Goal: Task Accomplishment & Management: Use online tool/utility

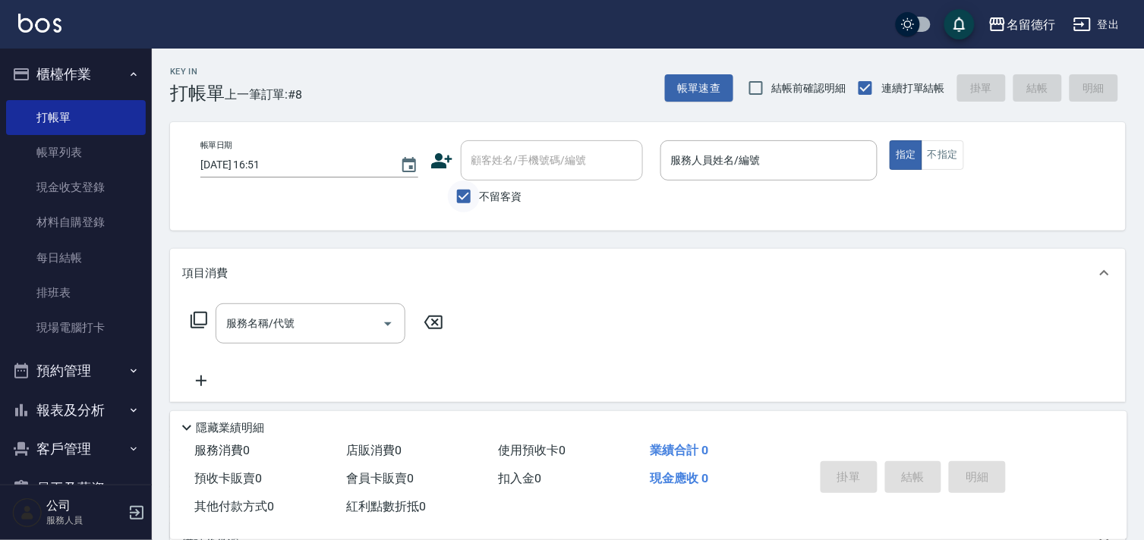
click at [461, 194] on input "不留客資" at bounding box center [464, 197] width 32 height 32
checkbox input "false"
click at [517, 167] on div "顧客姓名/手機號碼/編號 顧客姓名/手機號碼/編號" at bounding box center [552, 160] width 182 height 40
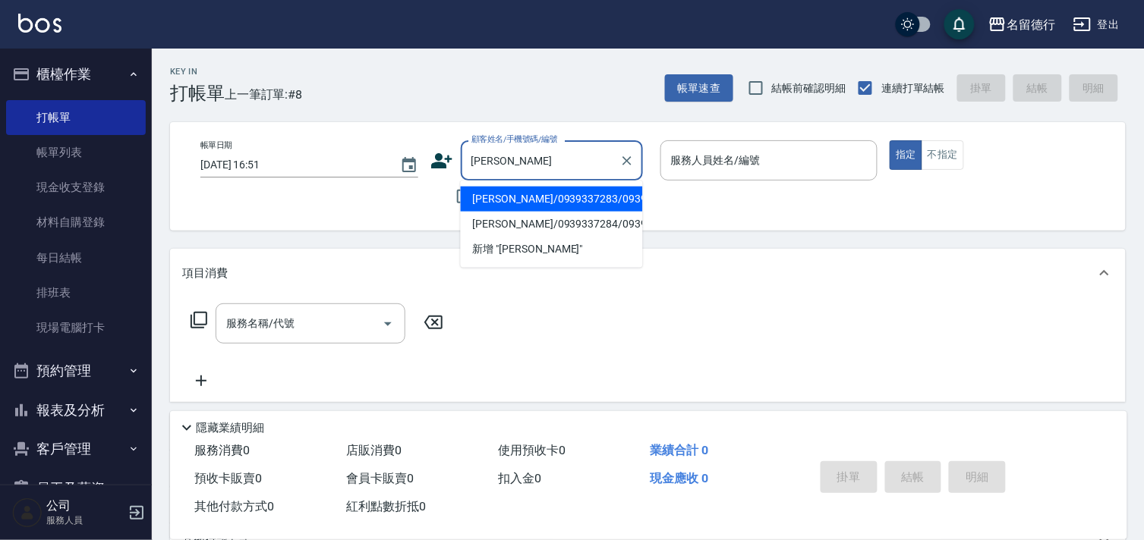
click at [543, 212] on li "[PERSON_NAME]/0939337283/0939337283" at bounding box center [552, 199] width 182 height 25
type input "[PERSON_NAME]/0939337283/0939337283"
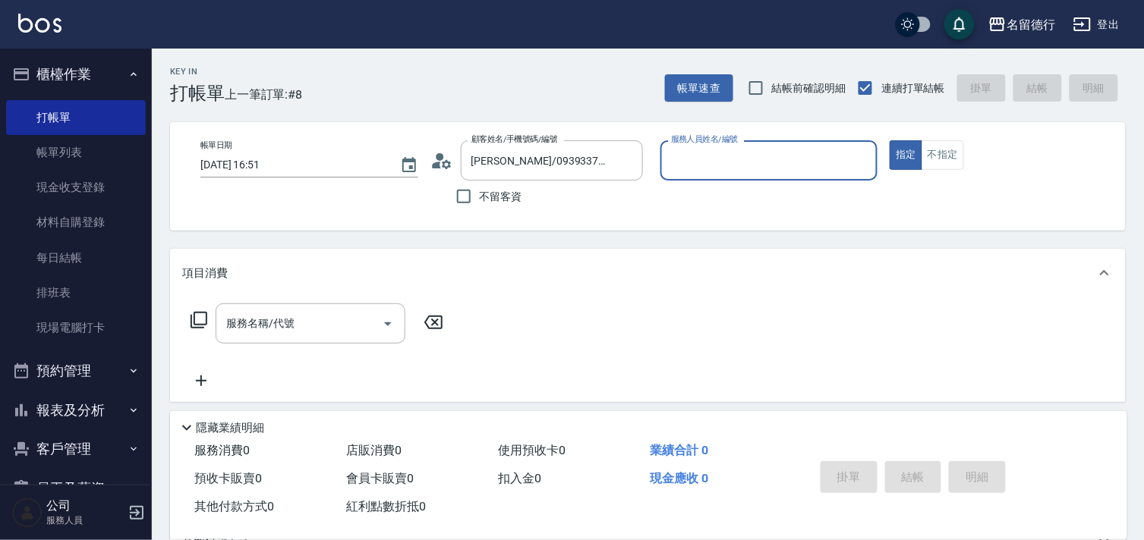
type input "品言-07"
click at [203, 321] on icon at bounding box center [199, 320] width 18 height 18
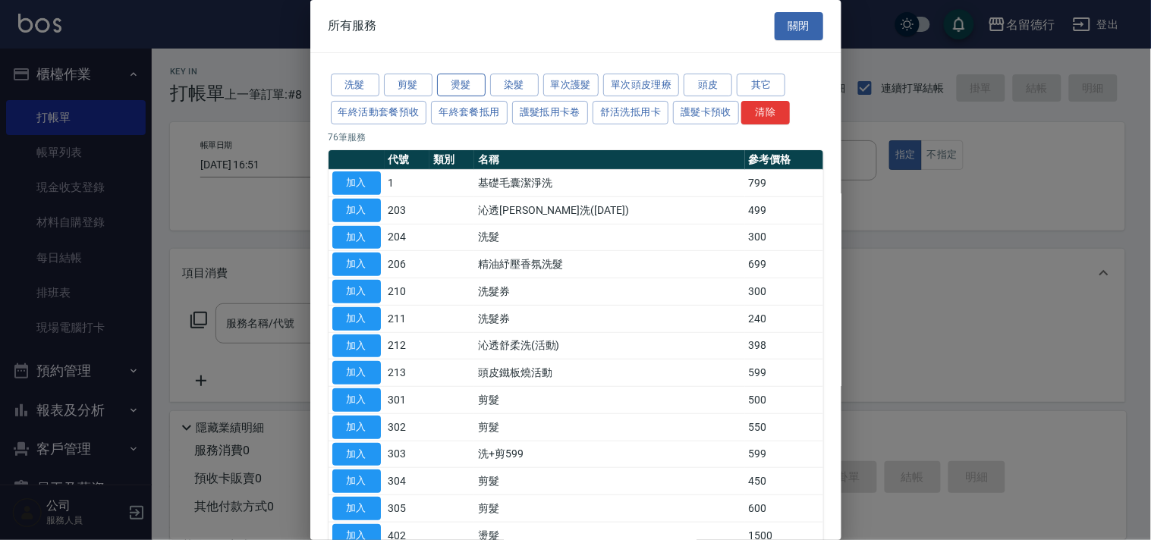
click at [449, 86] on button "燙髮" at bounding box center [461, 86] width 49 height 24
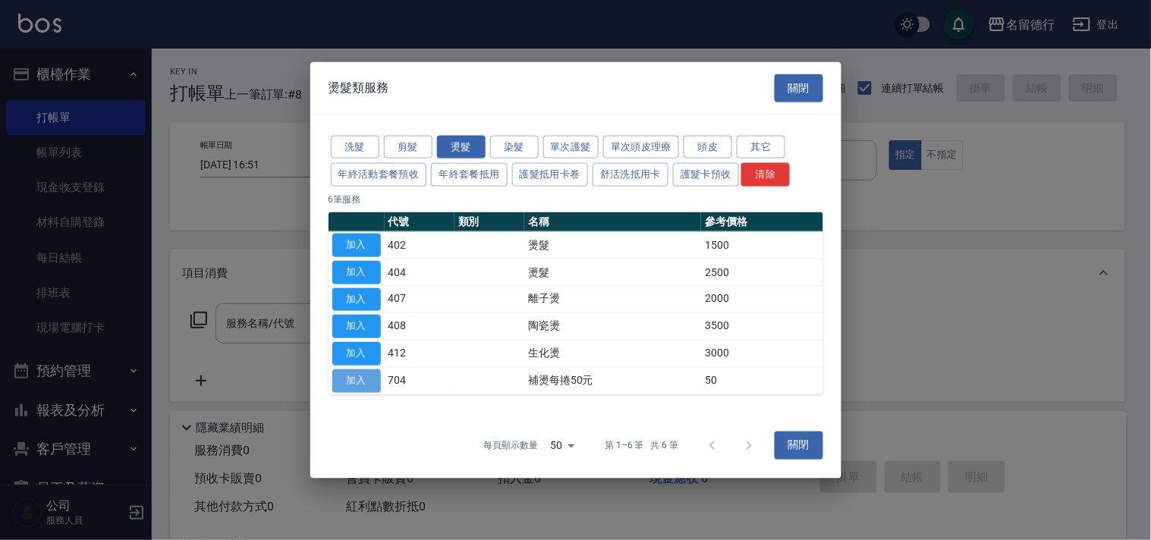
click at [348, 374] on button "加入" at bounding box center [356, 381] width 49 height 24
type input "補燙每捲50元(704)"
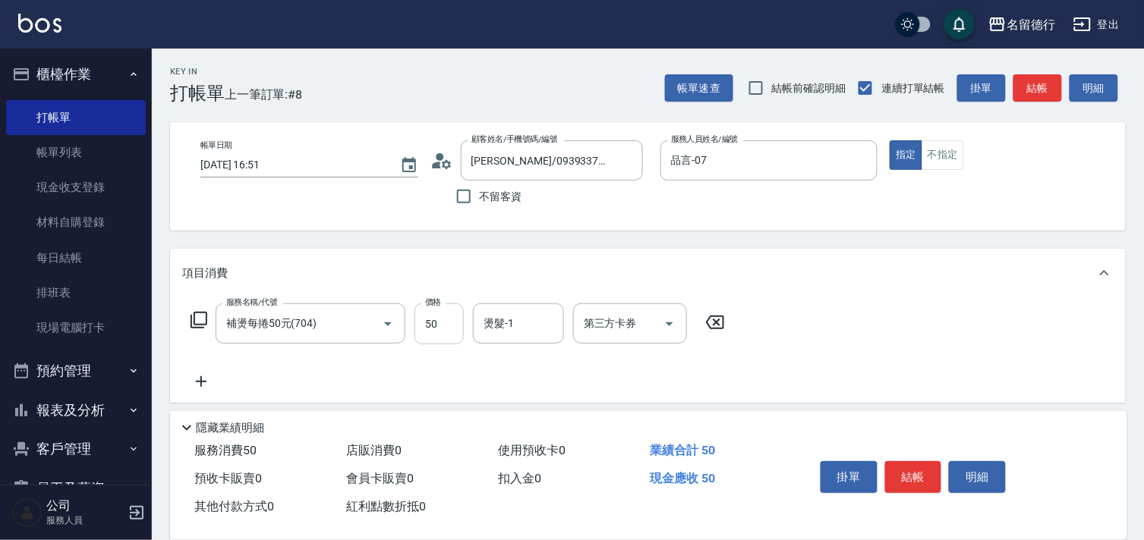
click at [436, 323] on input "50" at bounding box center [438, 324] width 49 height 41
type input "1600"
click at [518, 322] on input "燙髮-1" at bounding box center [518, 323] width 77 height 27
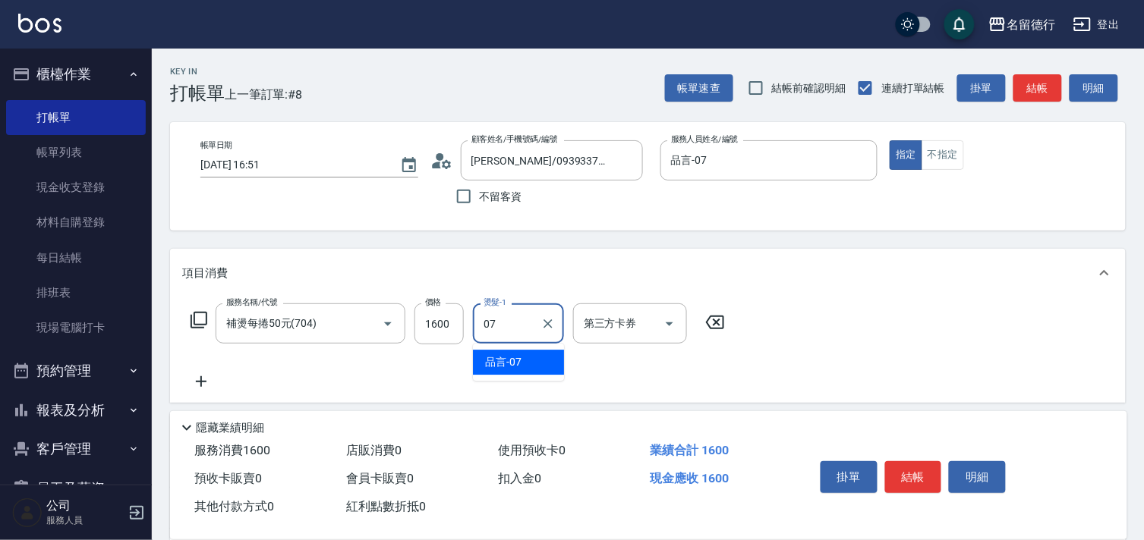
click at [528, 357] on div "品言 -07" at bounding box center [518, 362] width 91 height 25
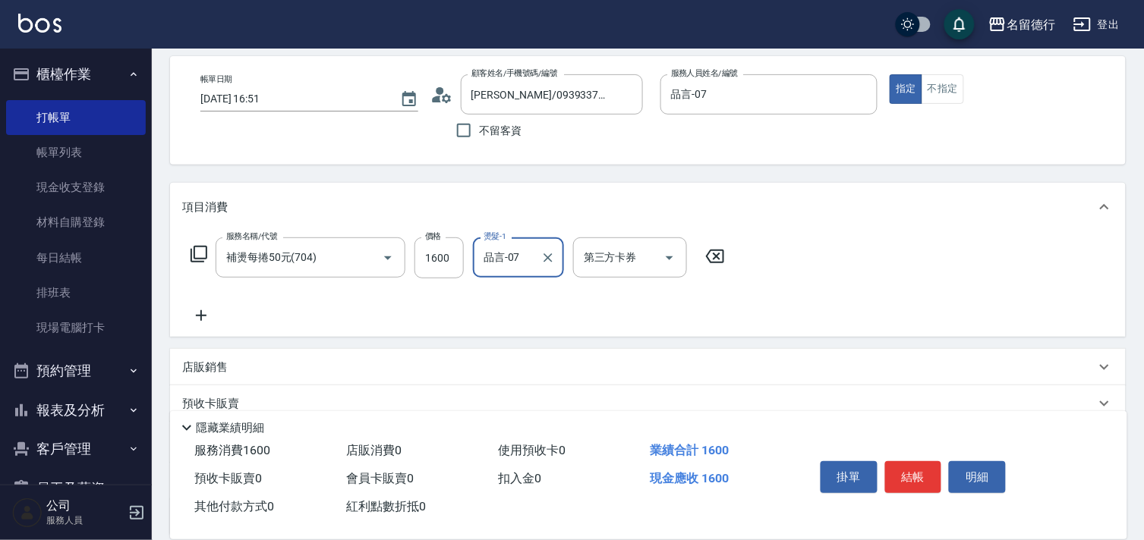
scroll to position [205, 0]
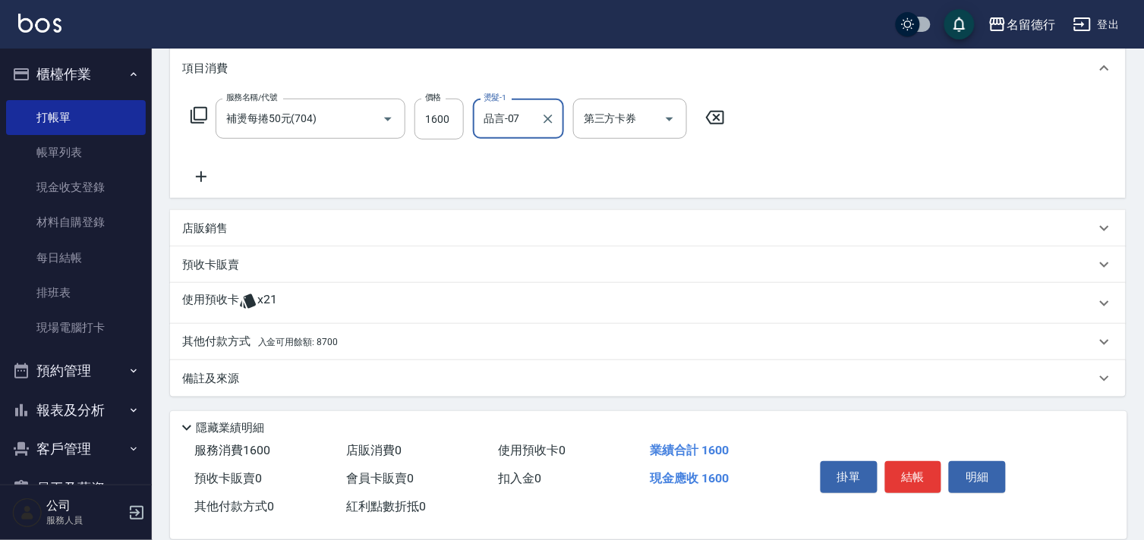
type input "品言-07"
click at [246, 298] on icon at bounding box center [248, 301] width 16 height 14
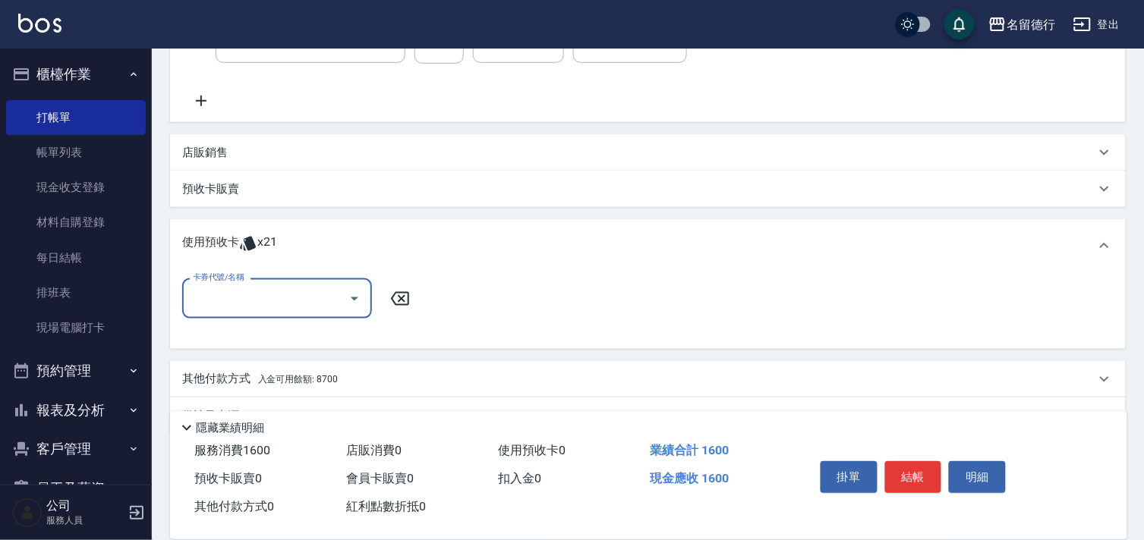
scroll to position [317, 0]
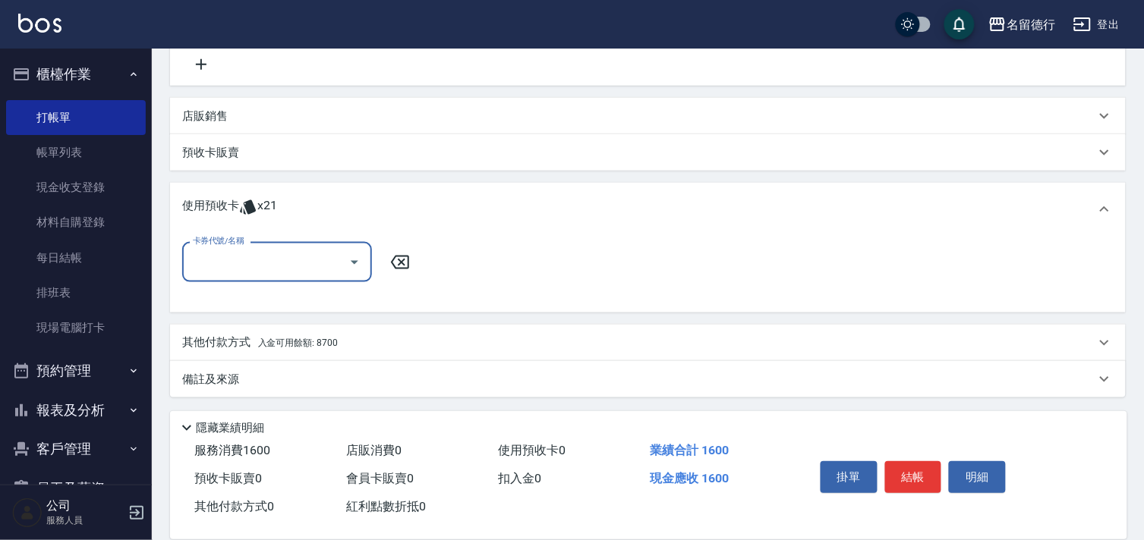
click at [269, 249] on input "卡券代號/名稱" at bounding box center [265, 262] width 153 height 27
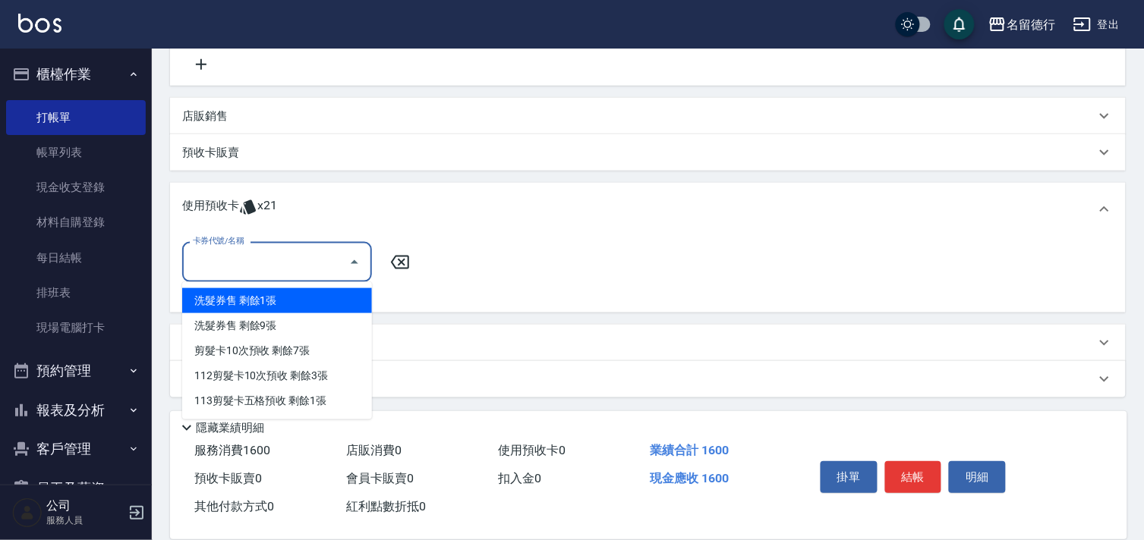
click at [293, 292] on div "洗髮券售 剩餘1張" at bounding box center [277, 300] width 190 height 25
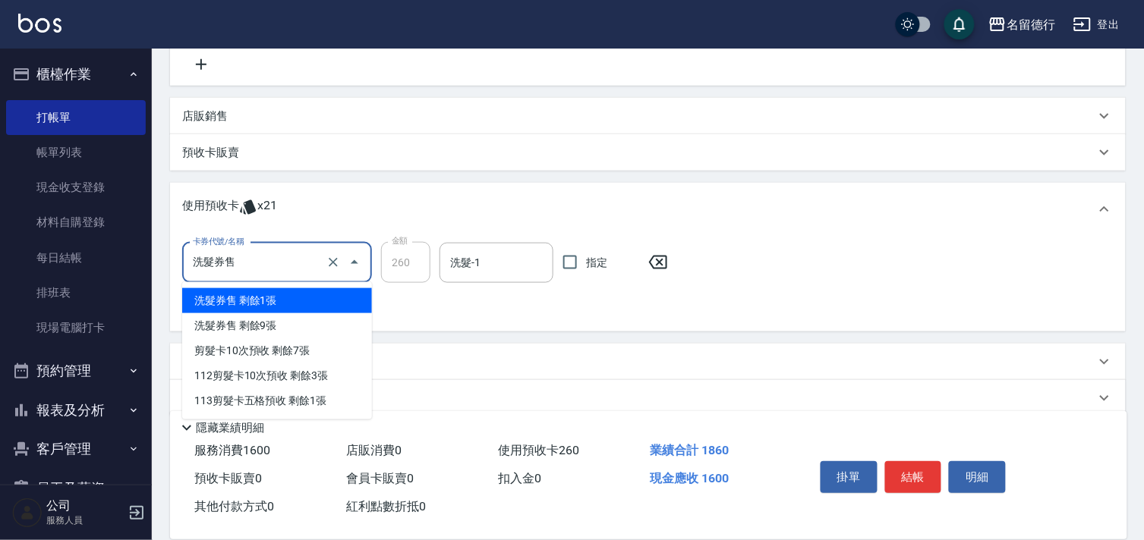
click at [255, 267] on input "洗髮券售" at bounding box center [256, 263] width 134 height 27
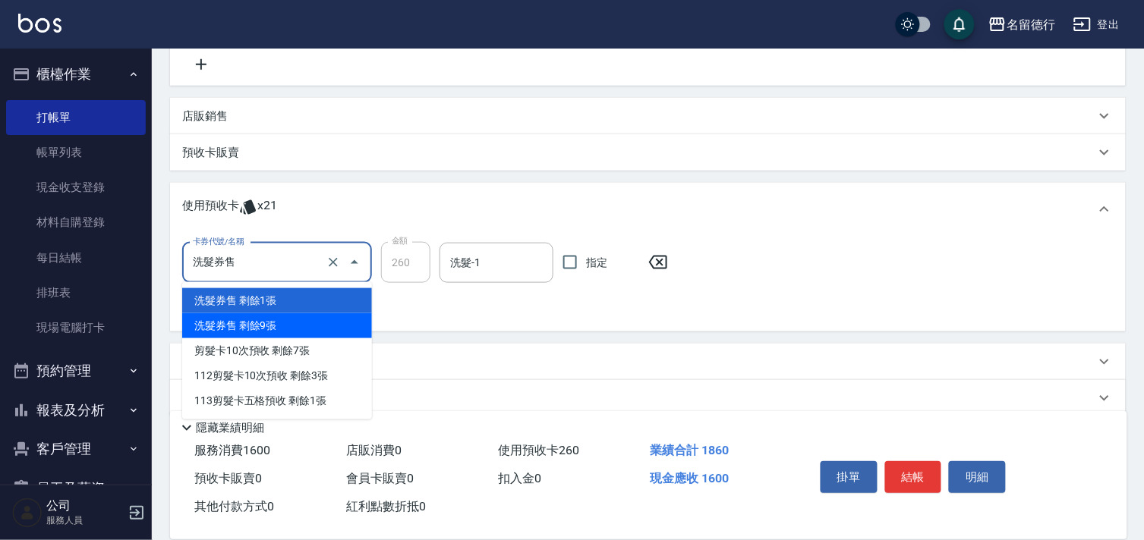
click at [294, 323] on div "洗髮券售 剩餘9張" at bounding box center [277, 325] width 190 height 25
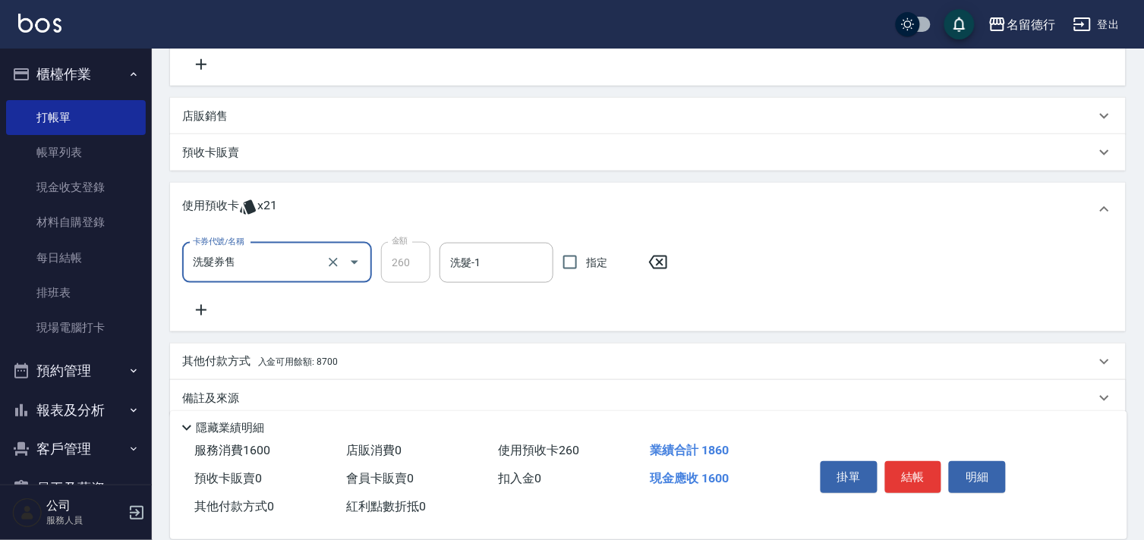
click at [263, 260] on input "洗髮券售" at bounding box center [256, 263] width 134 height 27
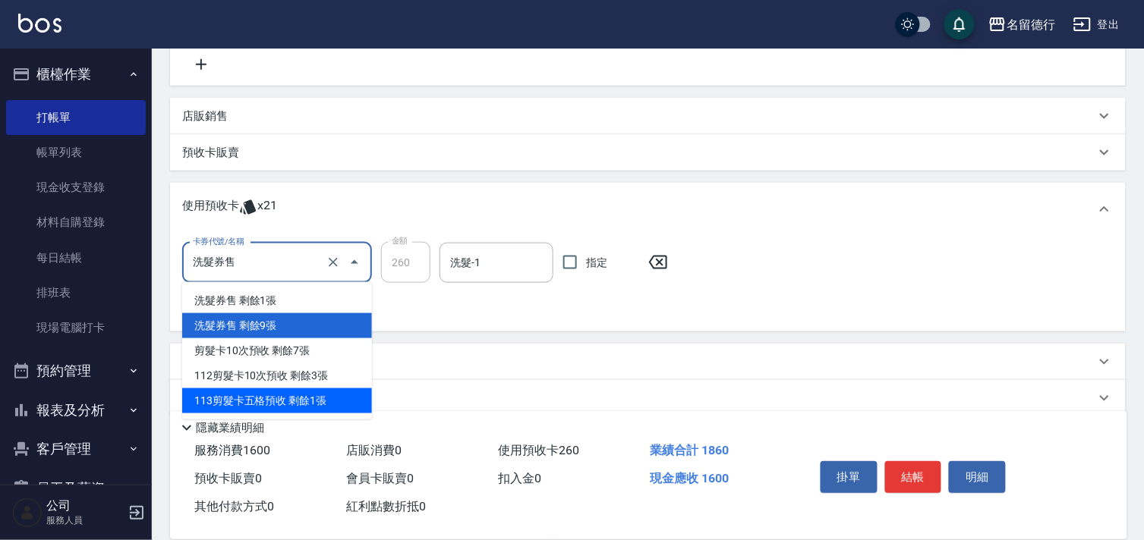
click at [305, 392] on div "113剪髮卡五格預收 剩餘1張" at bounding box center [277, 401] width 190 height 25
type input "113剪髮卡五格預收"
type input "510"
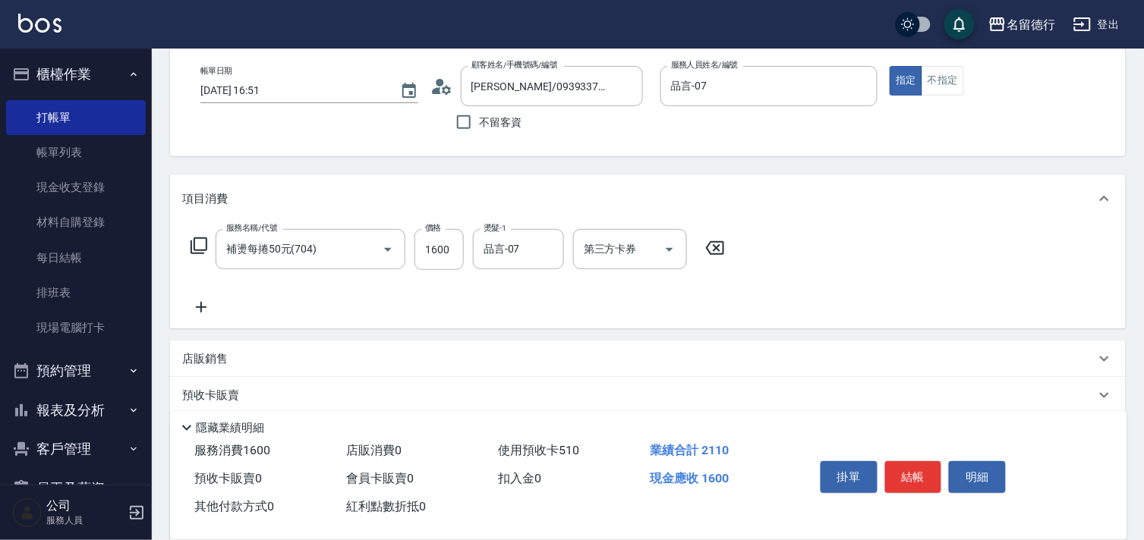
scroll to position [65, 0]
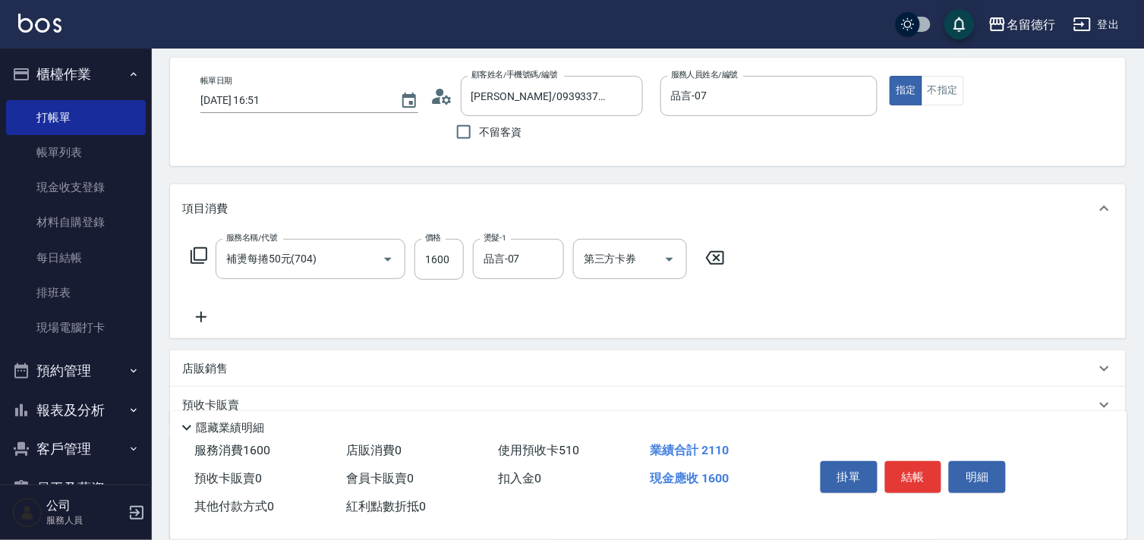
drag, startPoint x: 198, startPoint y: 307, endPoint x: 208, endPoint y: 312, distance: 11.2
click at [200, 307] on div "服務名稱/代號 補燙每捲50元(704) 服務名稱/代號 價格 1600 價格 燙髮-1 品言-07 燙髮-1 第三方卡券 第三方卡券" at bounding box center [458, 282] width 552 height 87
click at [203, 314] on icon at bounding box center [201, 317] width 38 height 18
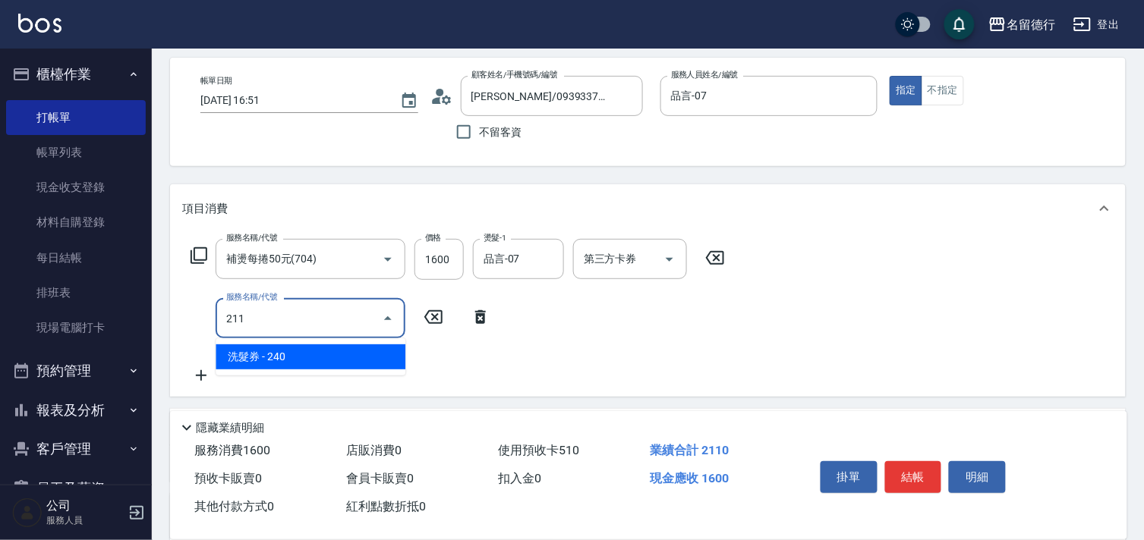
click at [323, 360] on span "洗髮券 - 240" at bounding box center [311, 357] width 190 height 25
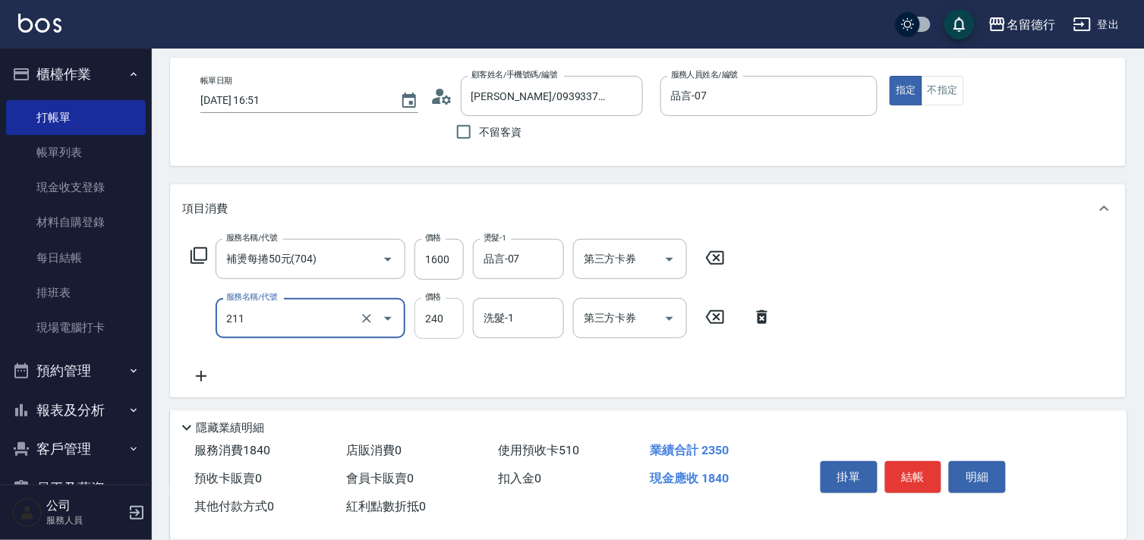
click at [448, 317] on input "240" at bounding box center [438, 318] width 49 height 41
type input "洗髮券(211)"
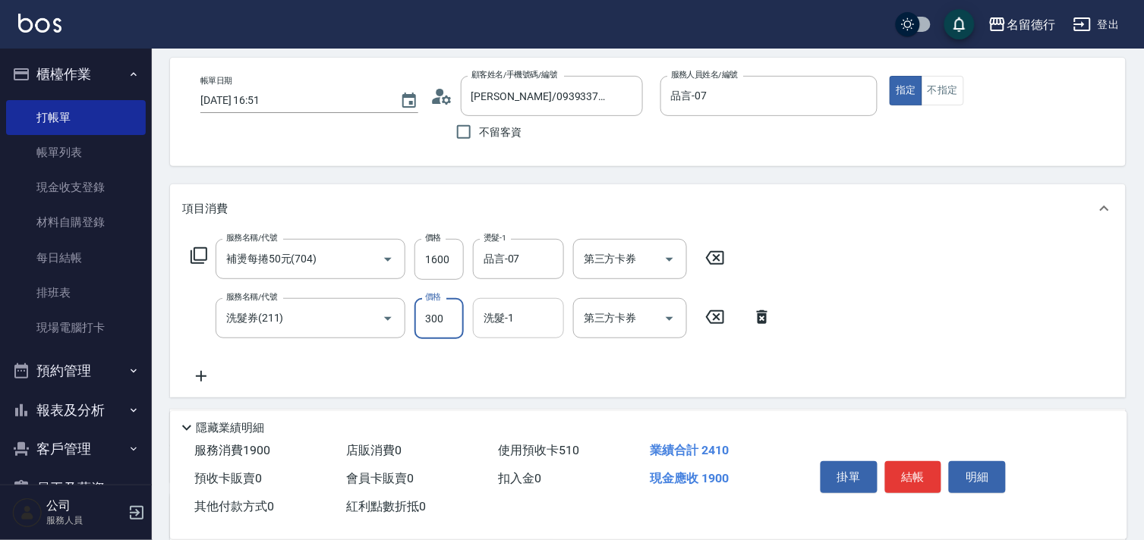
type input "300"
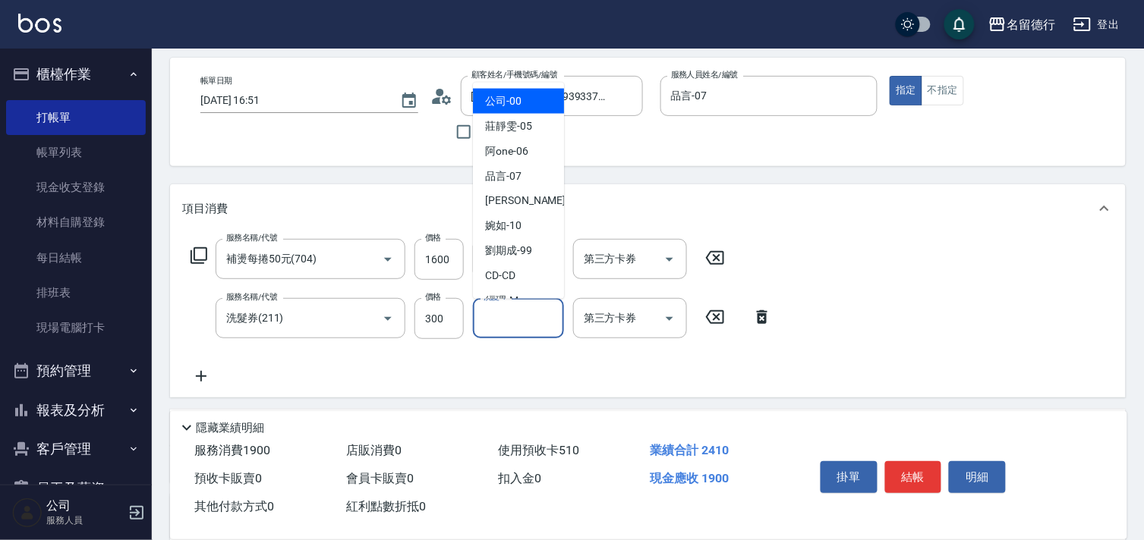
click at [518, 327] on input "洗髮-1" at bounding box center [518, 318] width 77 height 27
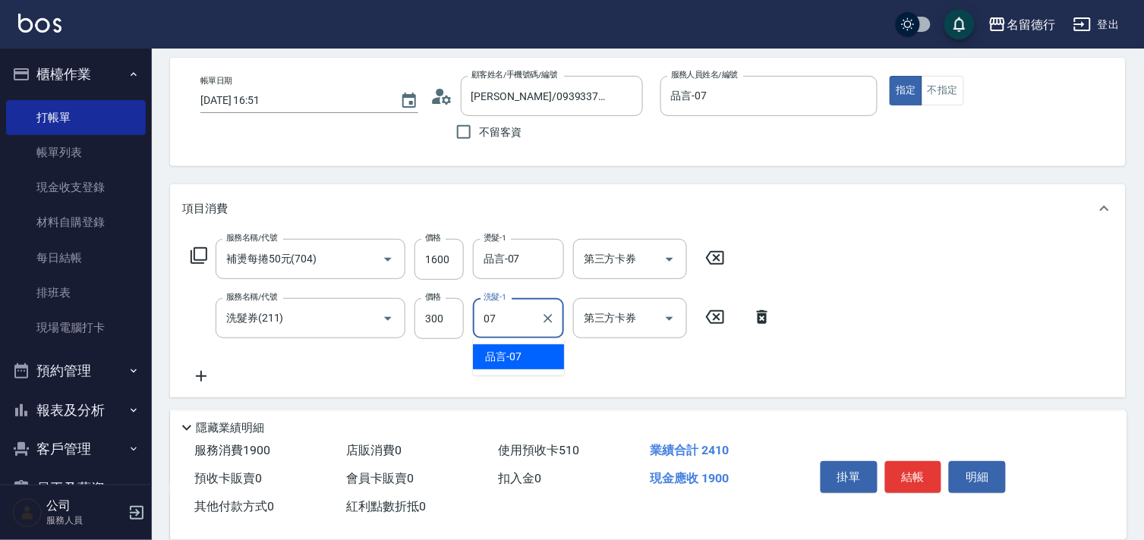
click at [528, 359] on div "品言 -07" at bounding box center [518, 357] width 91 height 25
type input "品言-07"
click at [628, 320] on div "第三方卡券 第三方卡券" at bounding box center [630, 318] width 114 height 40
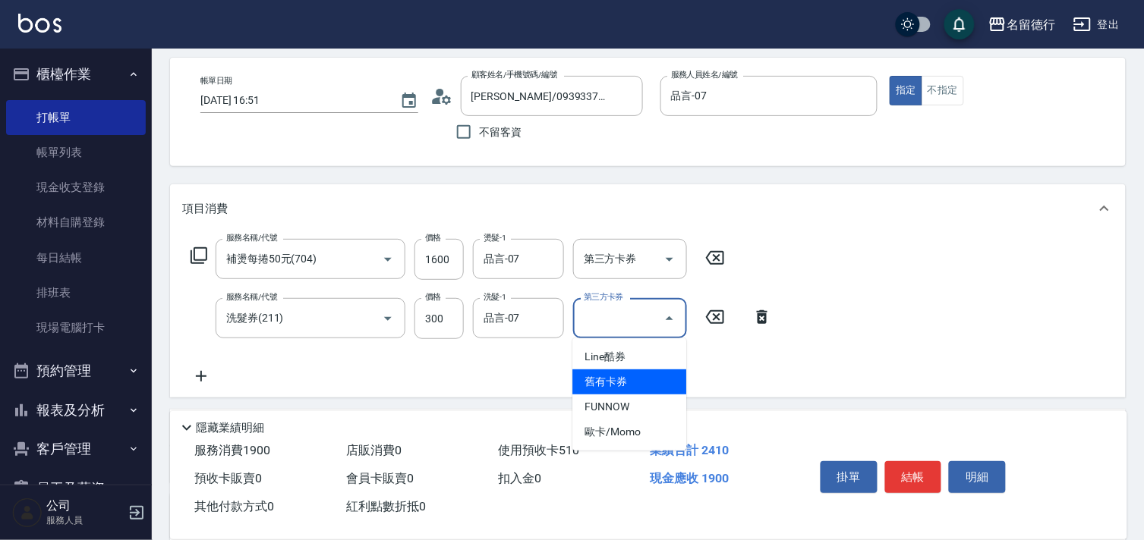
click at [633, 375] on span "舊有卡券" at bounding box center [629, 382] width 114 height 25
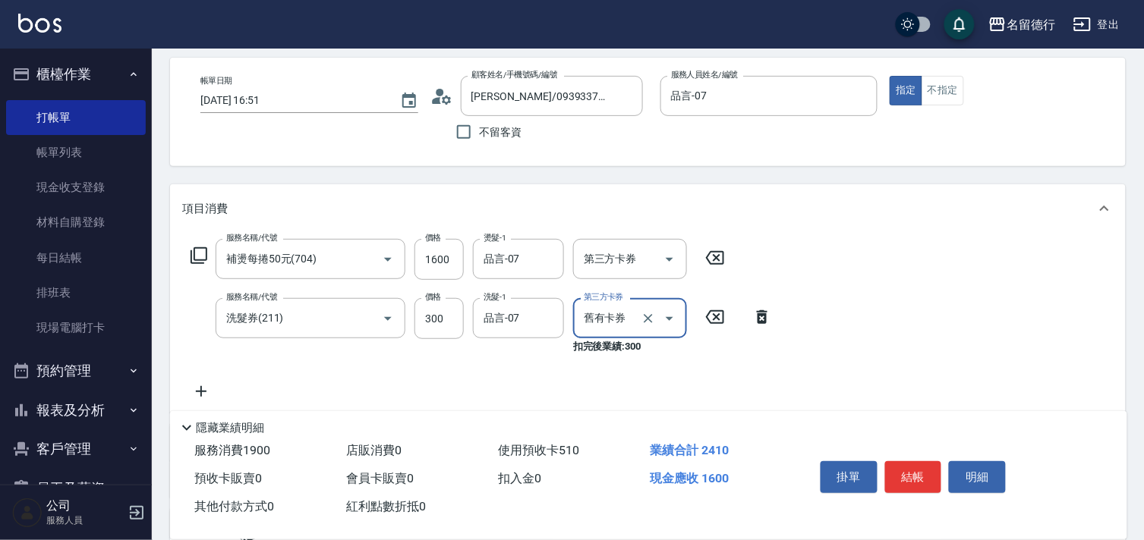
type input "舊有卡券"
click at [827, 364] on div "服務名稱/代號 補燙每捲50元(704) 服務名稱/代號 價格 1600 價格 燙髮-1 品言-07 燙髮-1 第三方卡券 第三方卡券 服務名稱/代號 洗髮券…" at bounding box center [648, 323] width 956 height 180
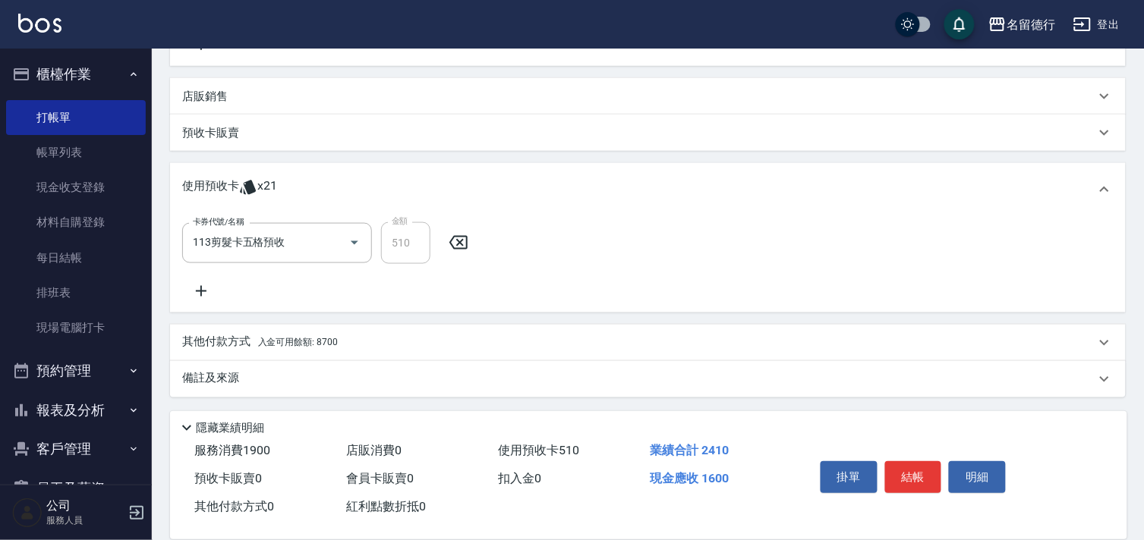
click at [304, 343] on span "入金可用餘額: 8700" at bounding box center [298, 343] width 80 height 11
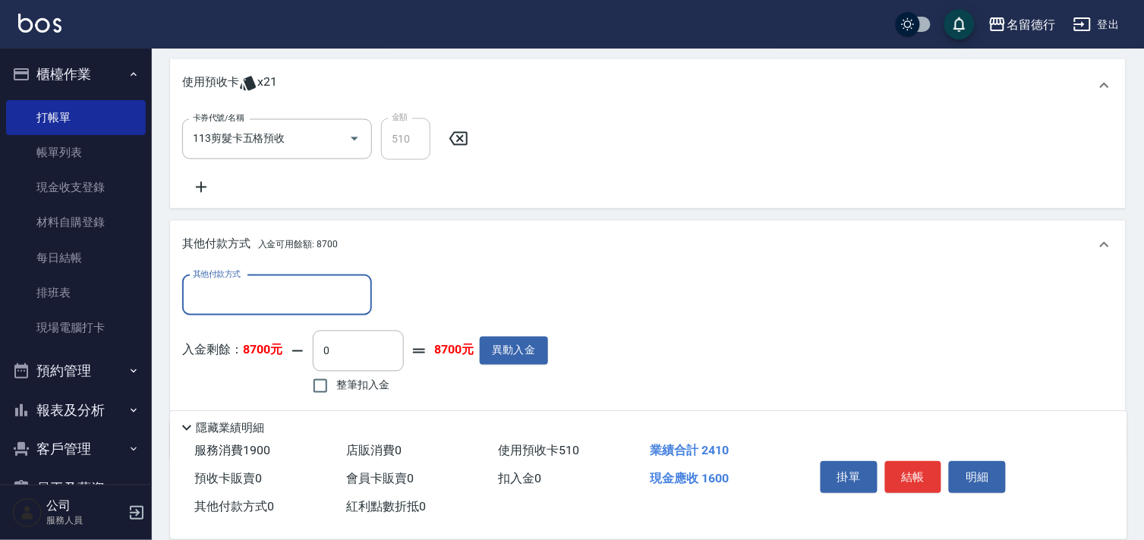
scroll to position [0, 0]
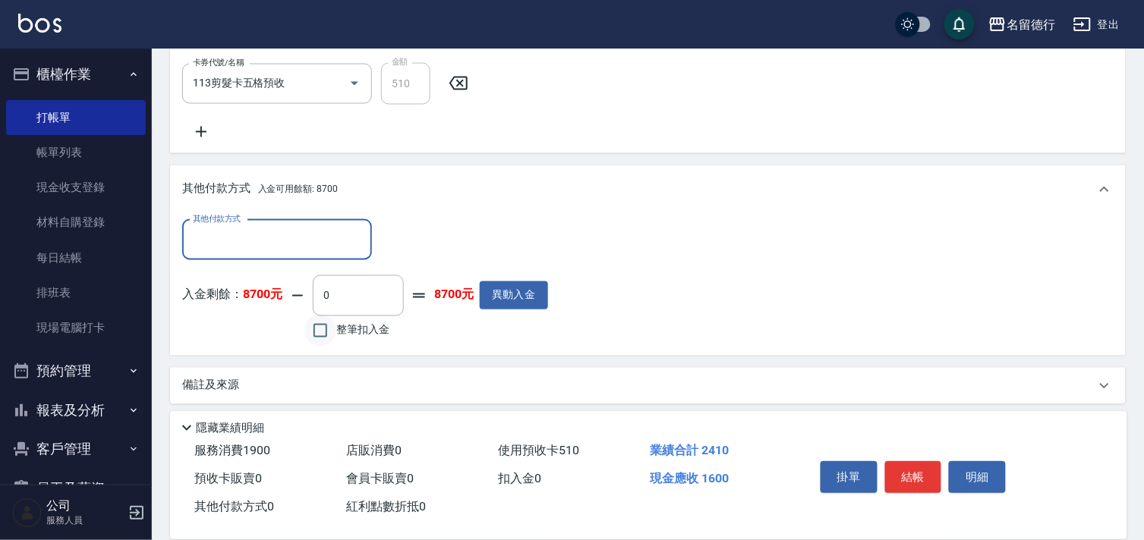
click at [326, 334] on input "整筆扣入金" at bounding box center [320, 331] width 32 height 32
checkbox input "true"
type input "1600"
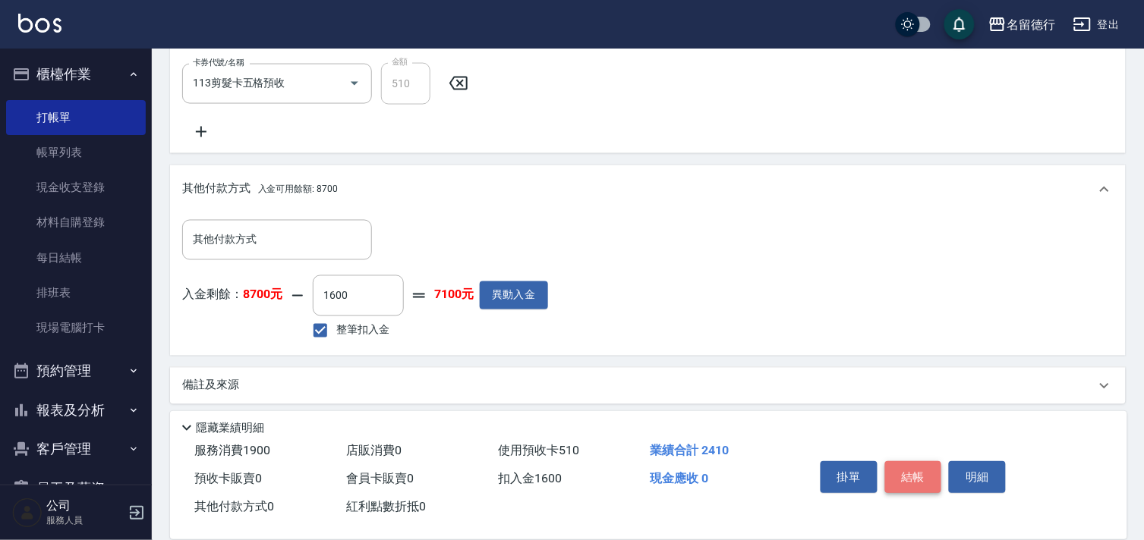
click at [911, 465] on button "結帳" at bounding box center [913, 477] width 57 height 32
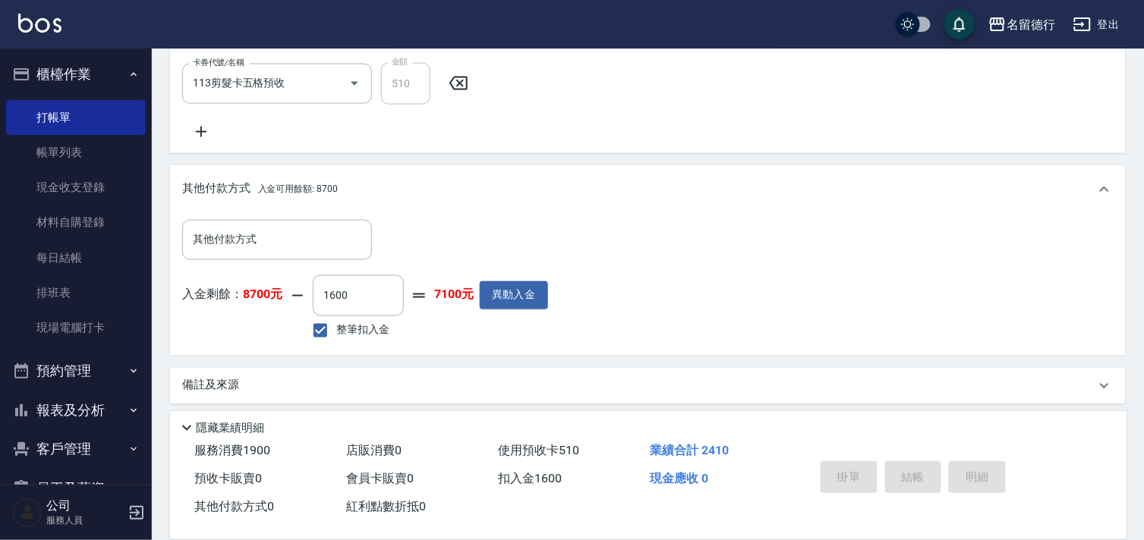
type input "[DATE] 18:15"
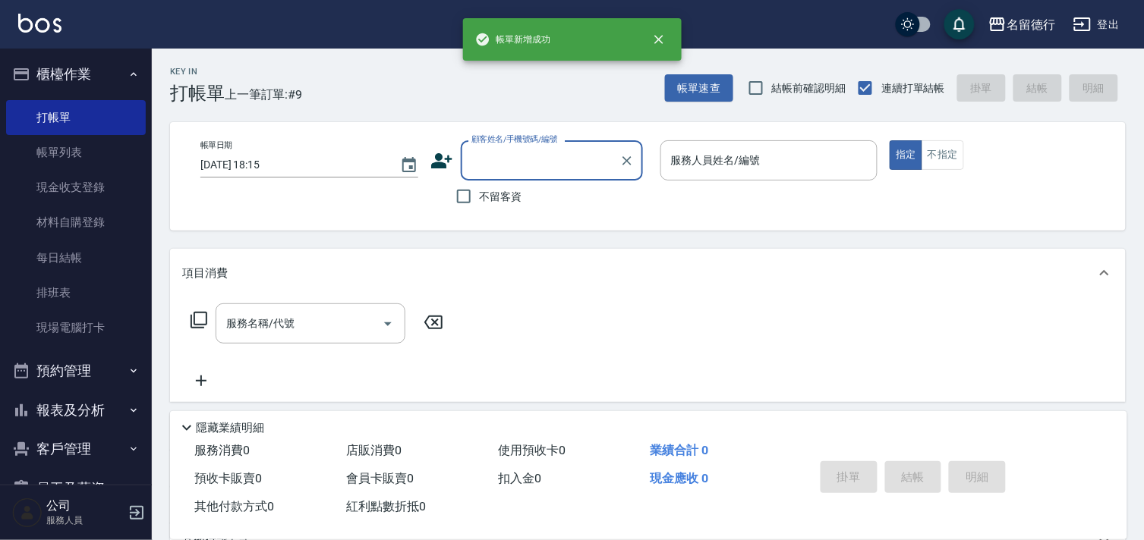
click at [480, 203] on span "不留客資" at bounding box center [501, 197] width 43 height 16
click at [480, 203] on input "不留客資" at bounding box center [464, 197] width 32 height 32
checkbox input "true"
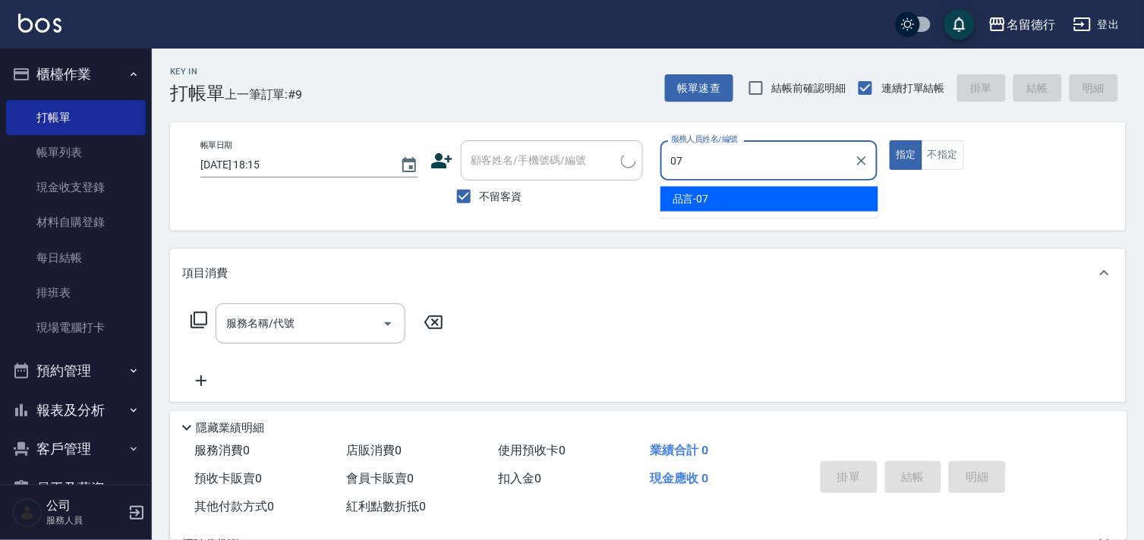
click at [710, 210] on div "品言 -07" at bounding box center [769, 199] width 218 height 25
type input "品言-07"
click at [279, 323] on div "服務名稱/代號 服務名稱/代號" at bounding box center [311, 324] width 190 height 40
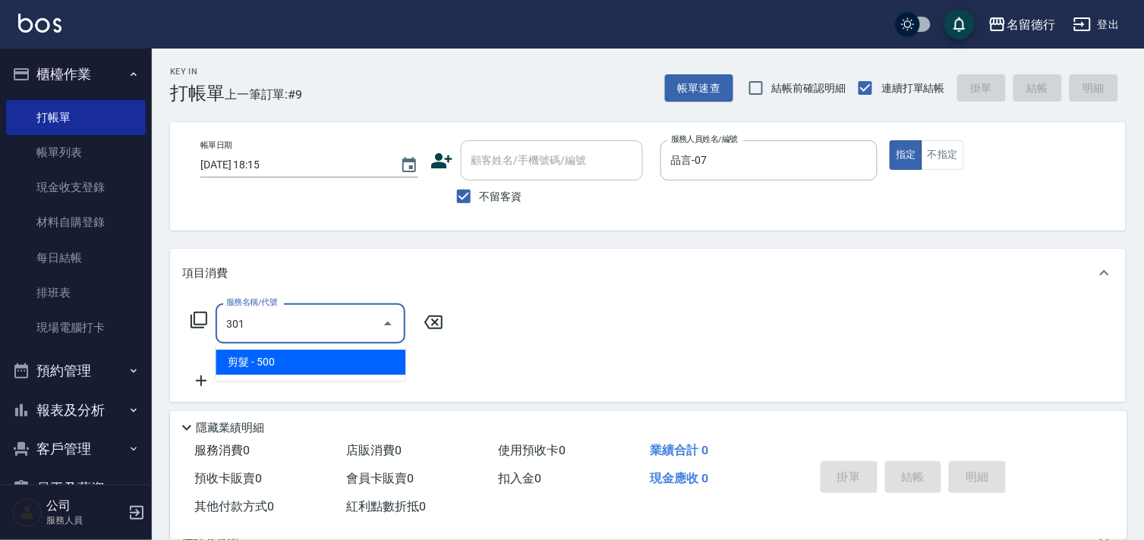
click at [351, 354] on span "剪髮 - 500" at bounding box center [311, 362] width 190 height 25
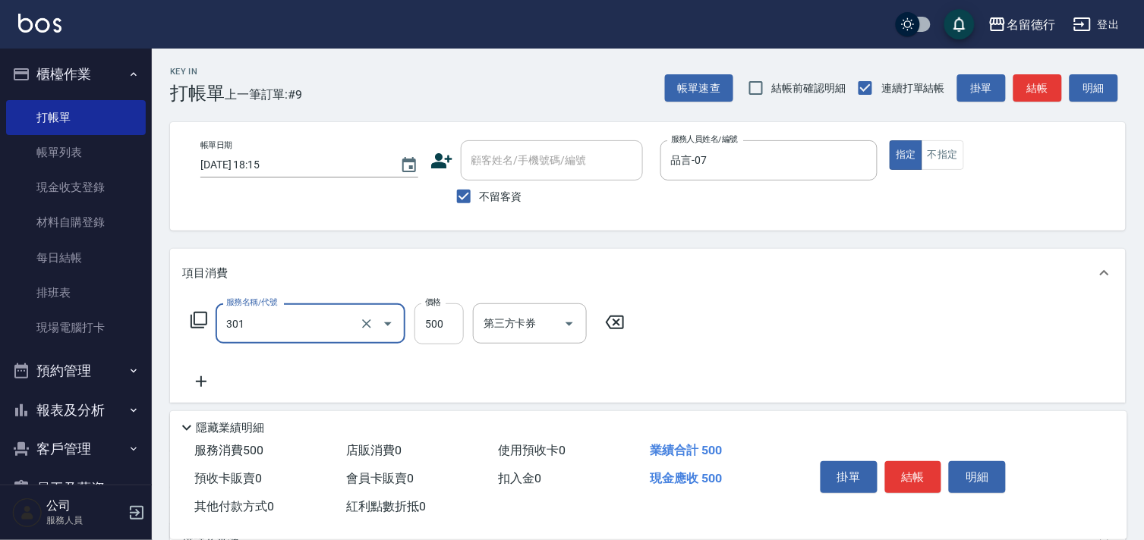
type input "剪髮(301)"
click at [441, 329] on input "500" at bounding box center [438, 324] width 49 height 41
type input "600"
click at [323, 329] on input "剪髮(301)" at bounding box center [289, 323] width 134 height 27
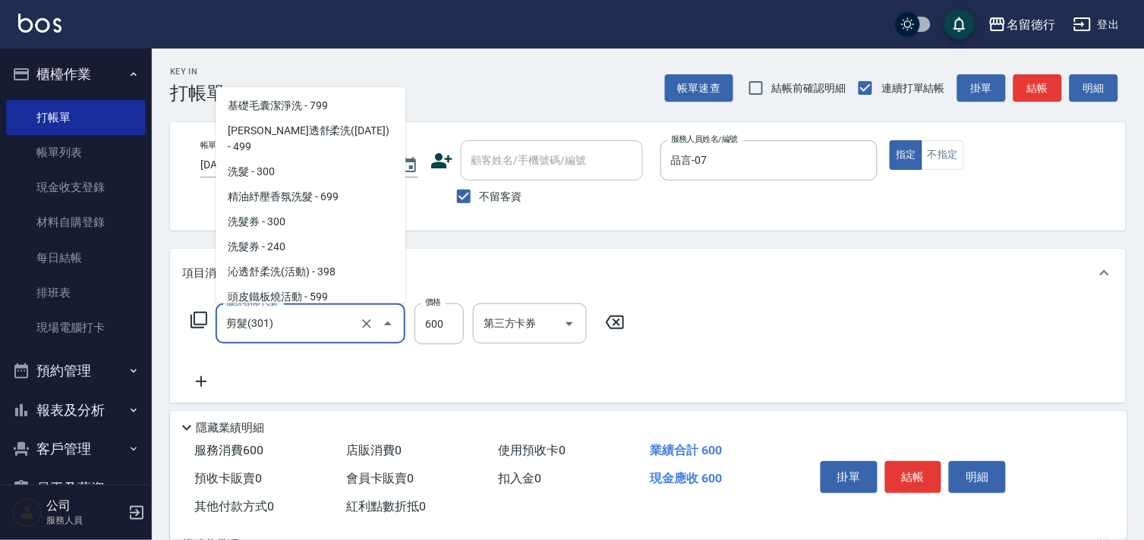
scroll to position [15, 0]
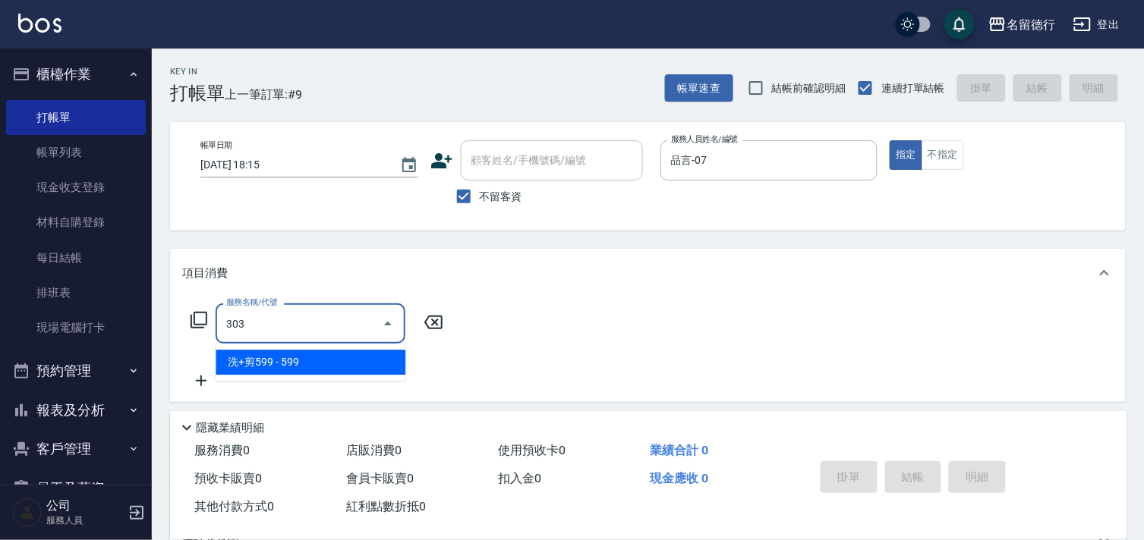
click at [317, 359] on span "洗+剪599 - 599" at bounding box center [311, 362] width 190 height 25
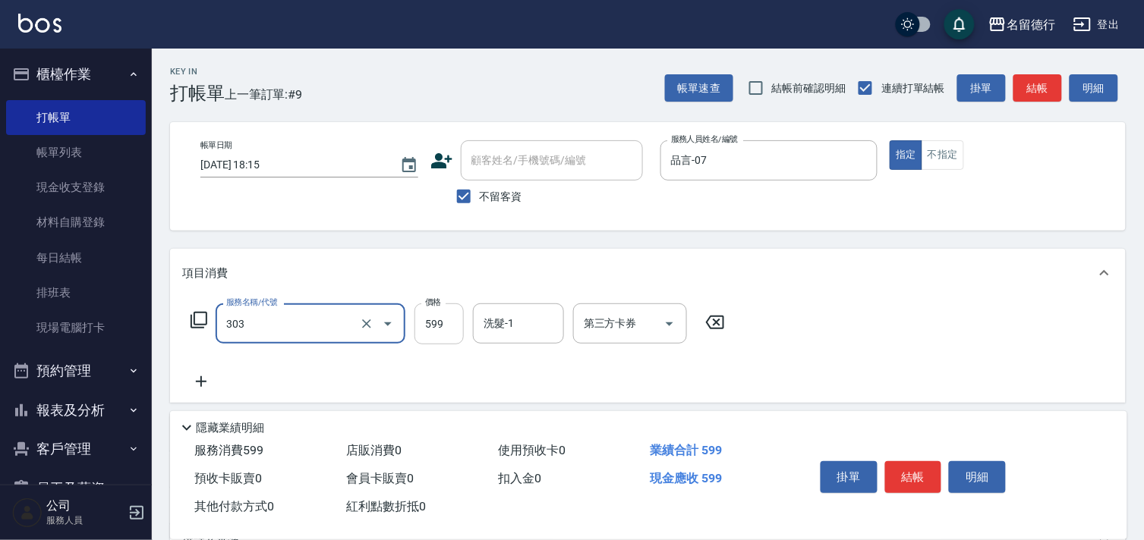
type input "洗+剪599(303)"
click at [440, 331] on input "599" at bounding box center [438, 324] width 49 height 41
type input "900"
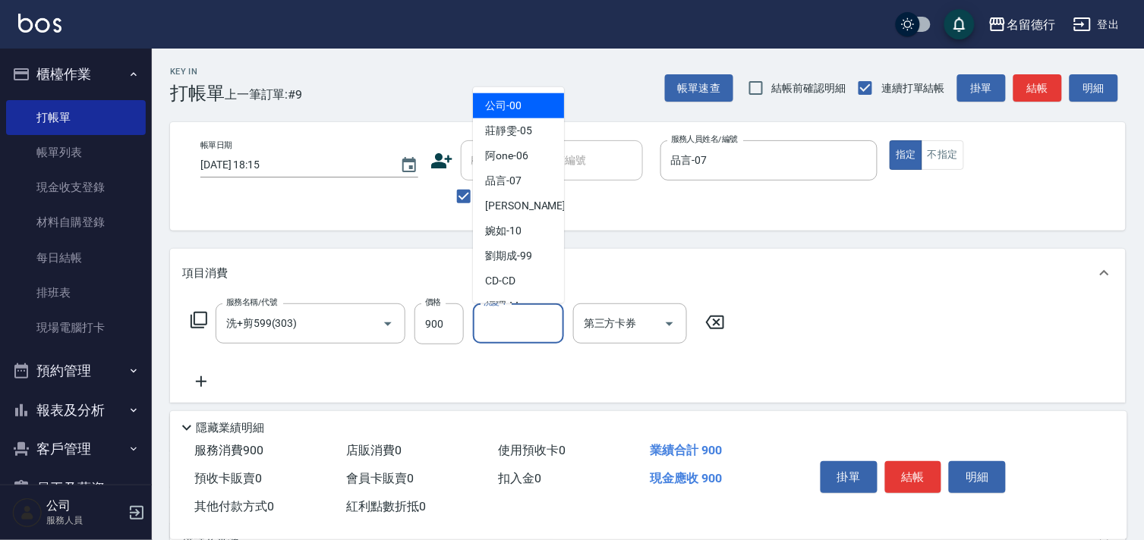
click at [521, 325] on input "洗髮-1" at bounding box center [518, 323] width 77 height 27
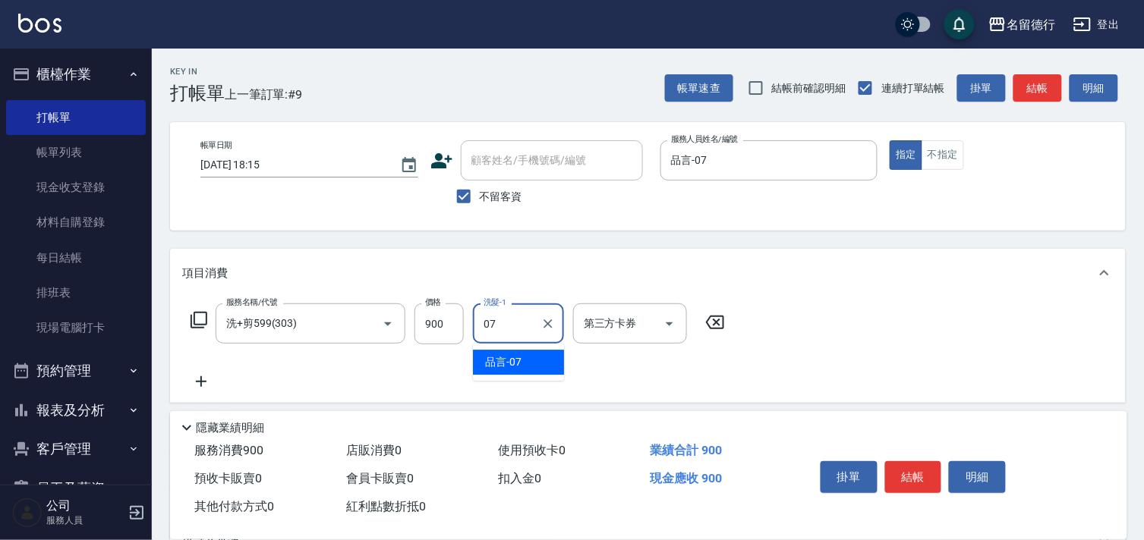
click at [525, 359] on div "品言 -07" at bounding box center [518, 362] width 91 height 25
type input "品言-07"
drag, startPoint x: 203, startPoint y: 383, endPoint x: 208, endPoint y: 338, distance: 45.8
click at [203, 383] on icon at bounding box center [201, 382] width 38 height 18
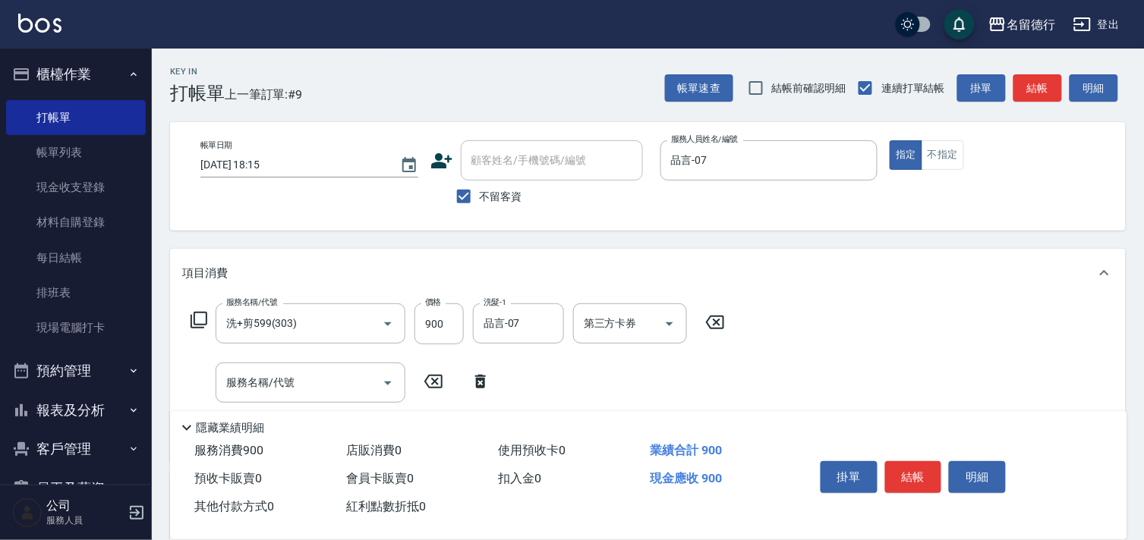
click at [194, 313] on icon at bounding box center [199, 320] width 18 height 18
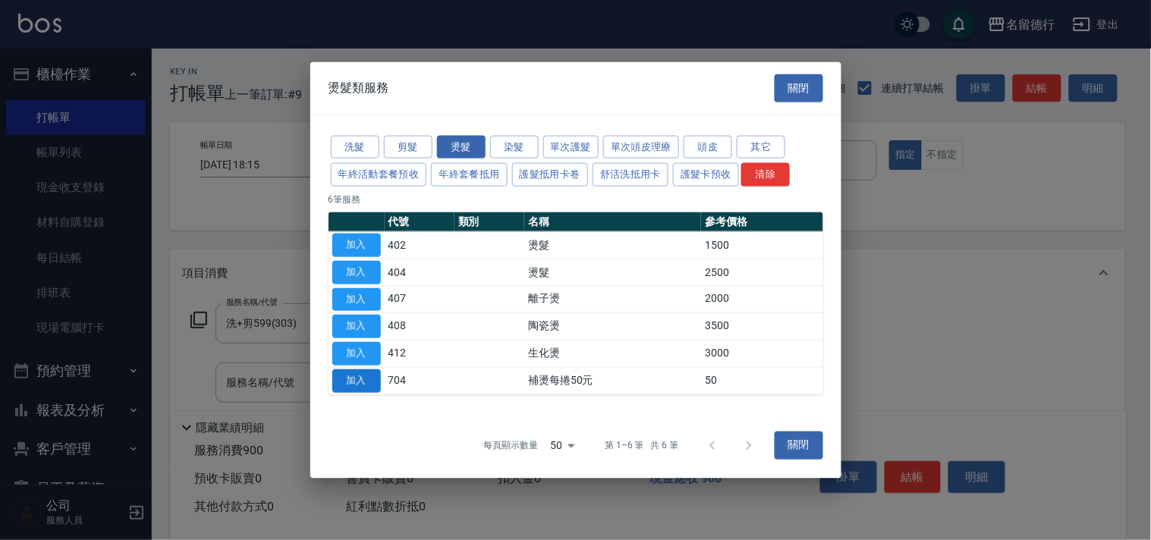
click at [354, 379] on button "加入" at bounding box center [356, 381] width 49 height 24
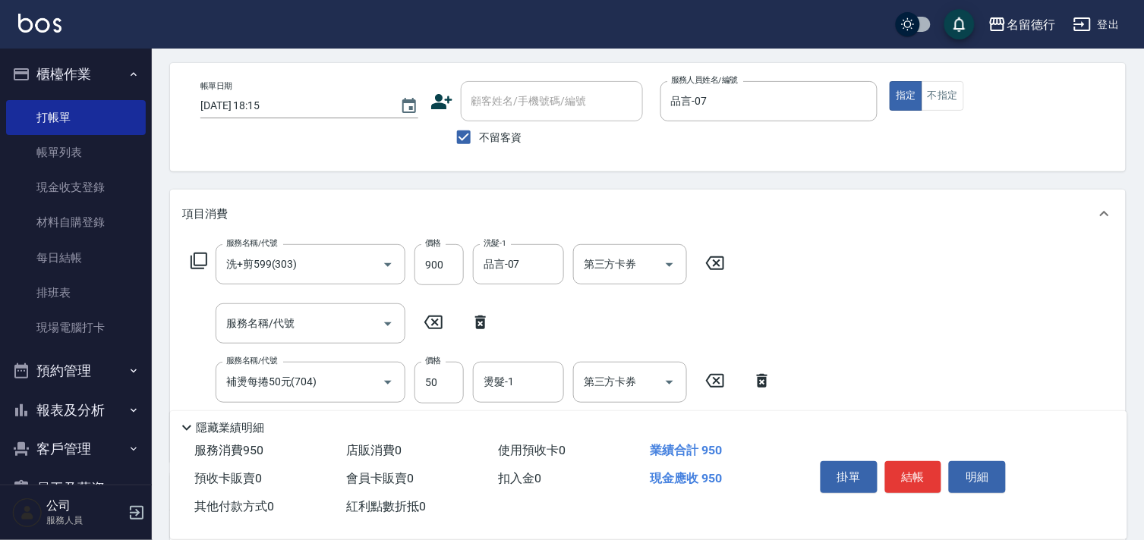
scroll to position [84, 0]
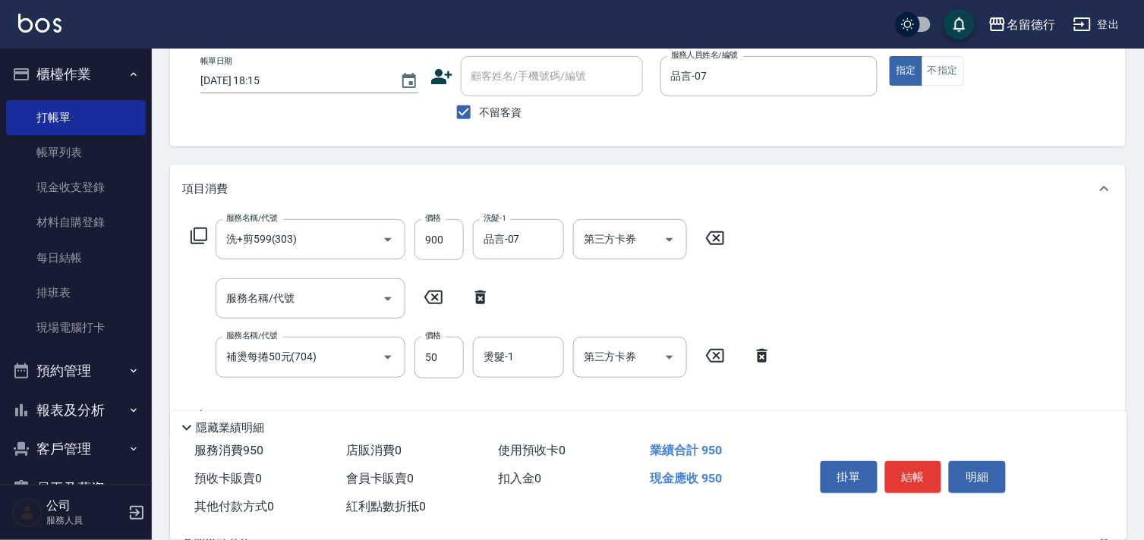
click at [480, 293] on icon at bounding box center [480, 297] width 38 height 18
type input "補燙每捲50元(704)"
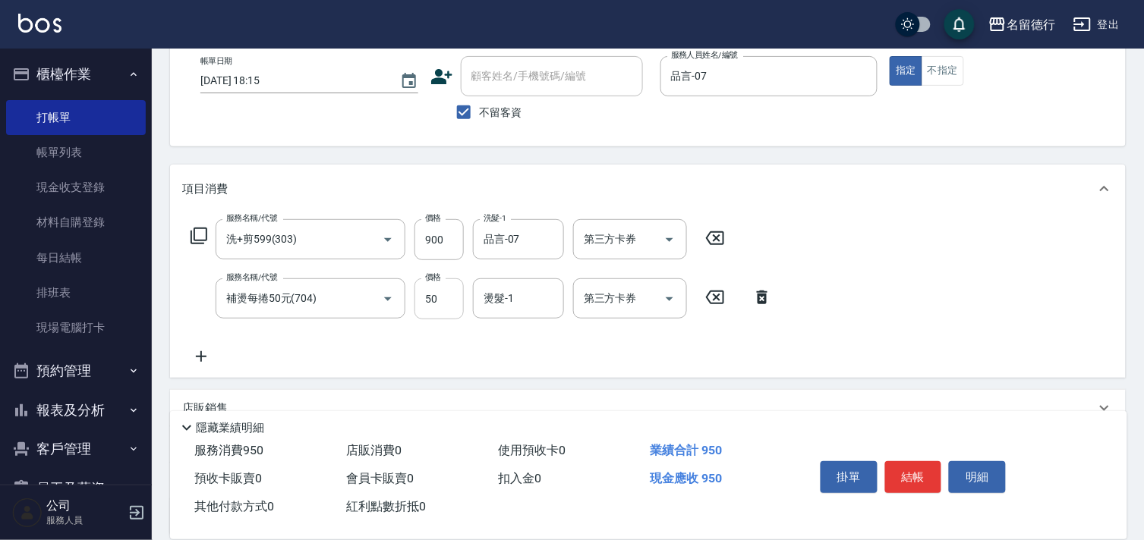
click at [435, 300] on input "50" at bounding box center [438, 299] width 49 height 41
type input "100"
click at [520, 302] on input "燙髮-1" at bounding box center [518, 298] width 77 height 27
drag, startPoint x: 522, startPoint y: 310, endPoint x: 790, endPoint y: 354, distance: 271.6
click at [531, 332] on div "品言 -07" at bounding box center [518, 337] width 91 height 25
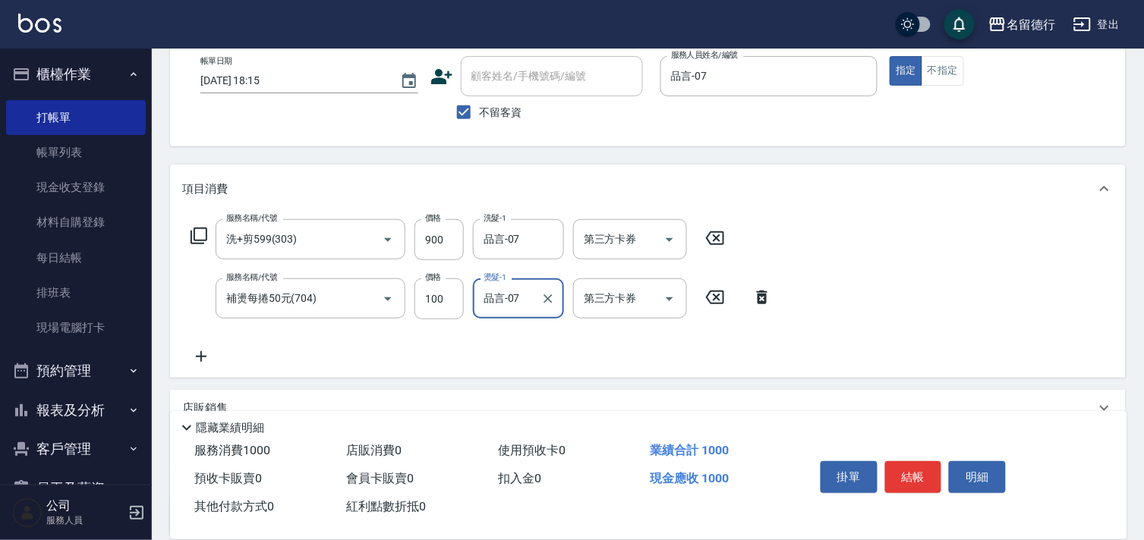
type input "品言-07"
click at [797, 357] on div "服務名稱/代號 洗+剪599(303) 服務名稱/代號 價格 900 價格 洗髮-1 品言-07 洗髮-1 第三方卡券 第三方卡券 服務名稱/代號 補燙每捲5…" at bounding box center [648, 295] width 956 height 165
click at [921, 475] on button "結帳" at bounding box center [913, 477] width 57 height 32
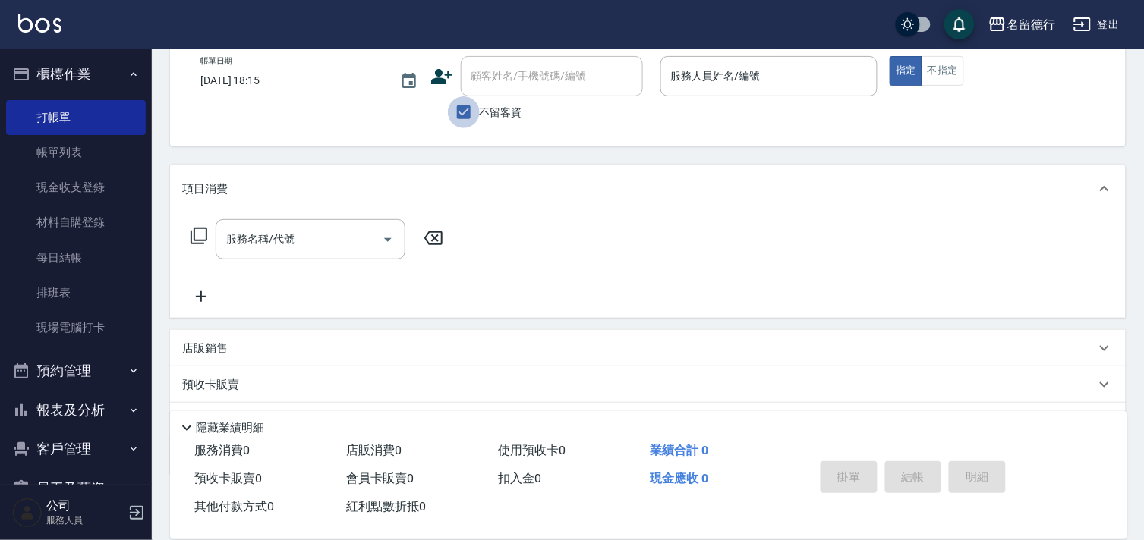
drag, startPoint x: 475, startPoint y: 109, endPoint x: 484, endPoint y: 97, distance: 15.2
click at [474, 109] on input "不留客資" at bounding box center [464, 112] width 32 height 32
checkbox input "false"
click at [496, 79] on div "顧客姓名/手機號碼/編號 顧客姓名/手機號碼/編號" at bounding box center [552, 76] width 182 height 40
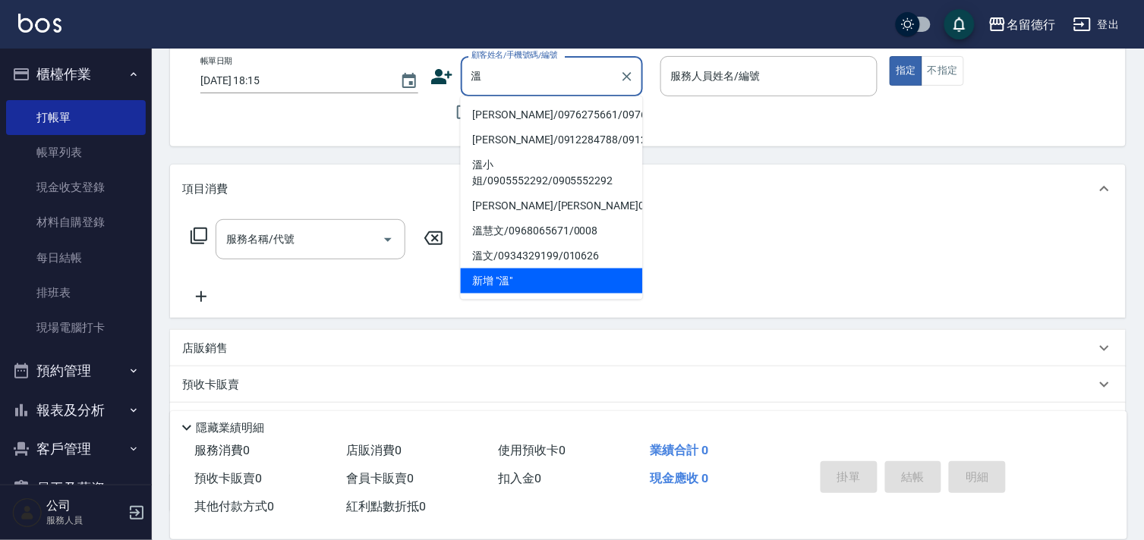
click at [568, 128] on li "[PERSON_NAME]/0976275661/0976275661" at bounding box center [552, 114] width 182 height 25
type input "[PERSON_NAME]/0976275661/0976275661"
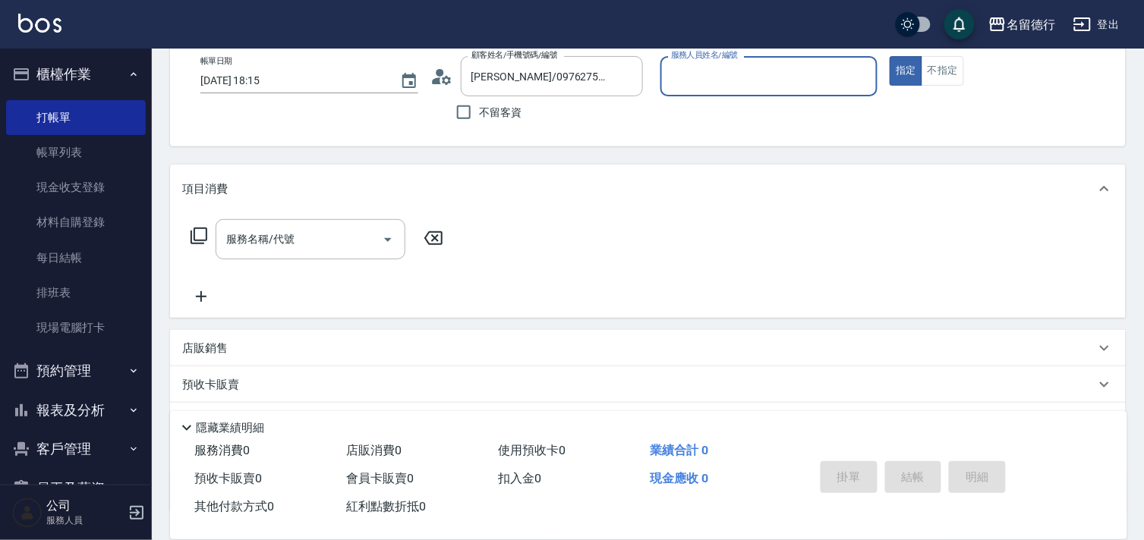
type input "品言-07"
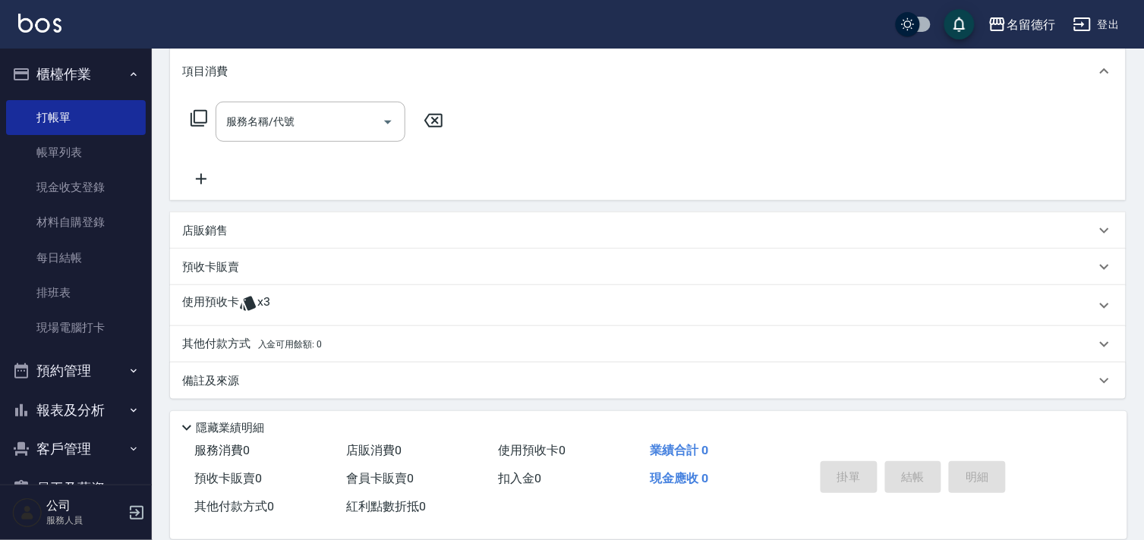
scroll to position [203, 0]
click at [241, 294] on icon at bounding box center [248, 302] width 18 height 18
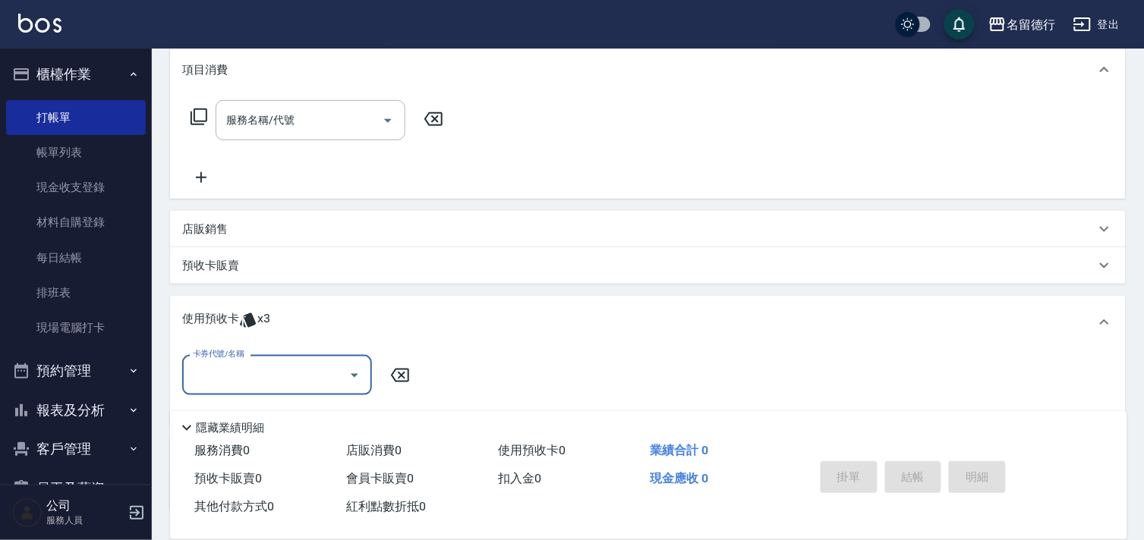
scroll to position [0, 0]
click at [282, 365] on input "卡券代號/名稱" at bounding box center [265, 375] width 153 height 27
click at [294, 414] on div "113剪髮卡五格預收 剩餘3張" at bounding box center [277, 414] width 190 height 25
type input "113剪髮卡五格預收"
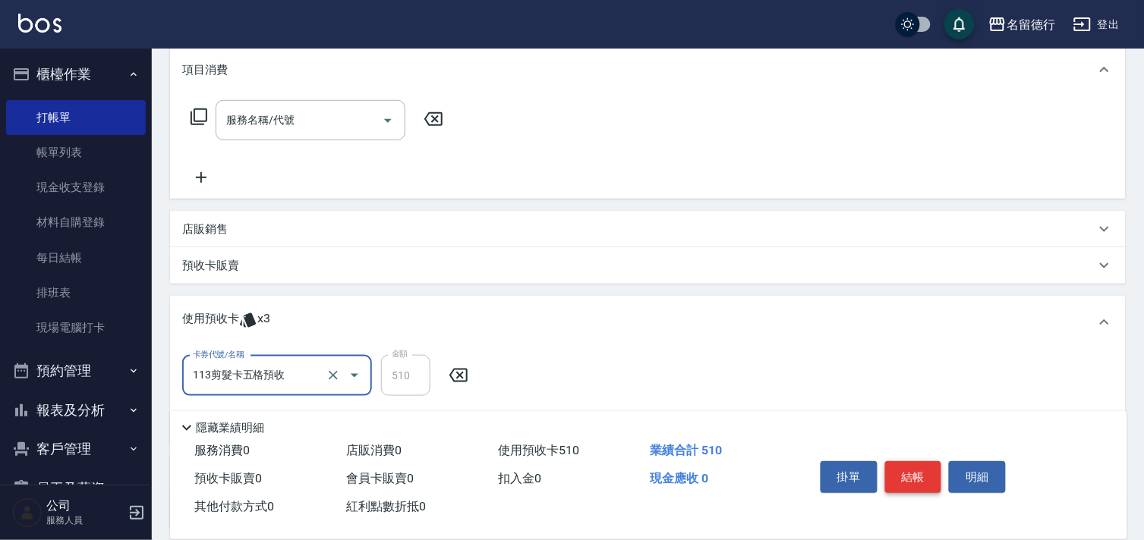
click at [905, 477] on button "結帳" at bounding box center [913, 477] width 57 height 32
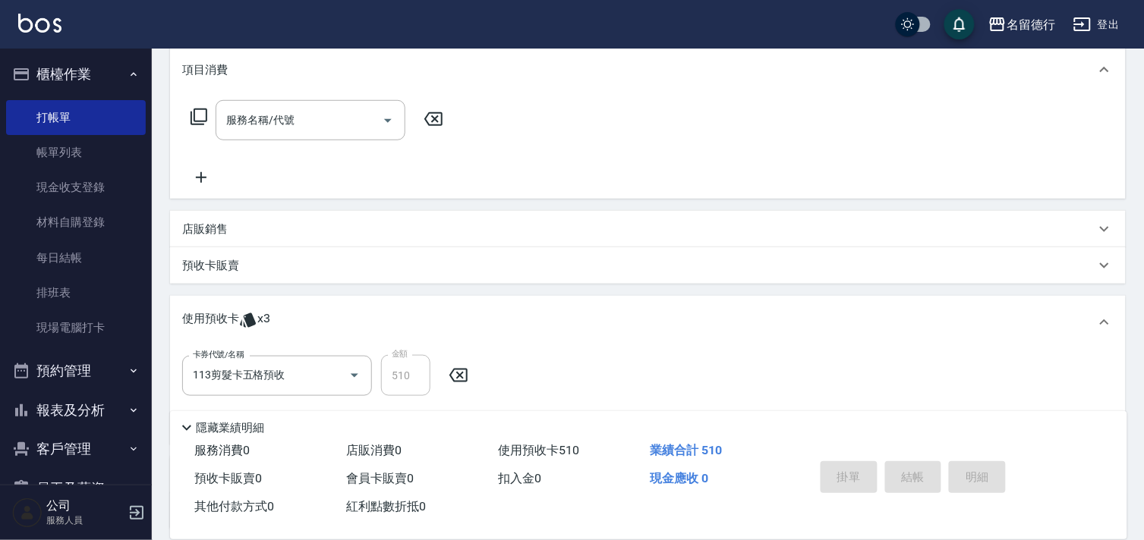
type input "[DATE] 18:16"
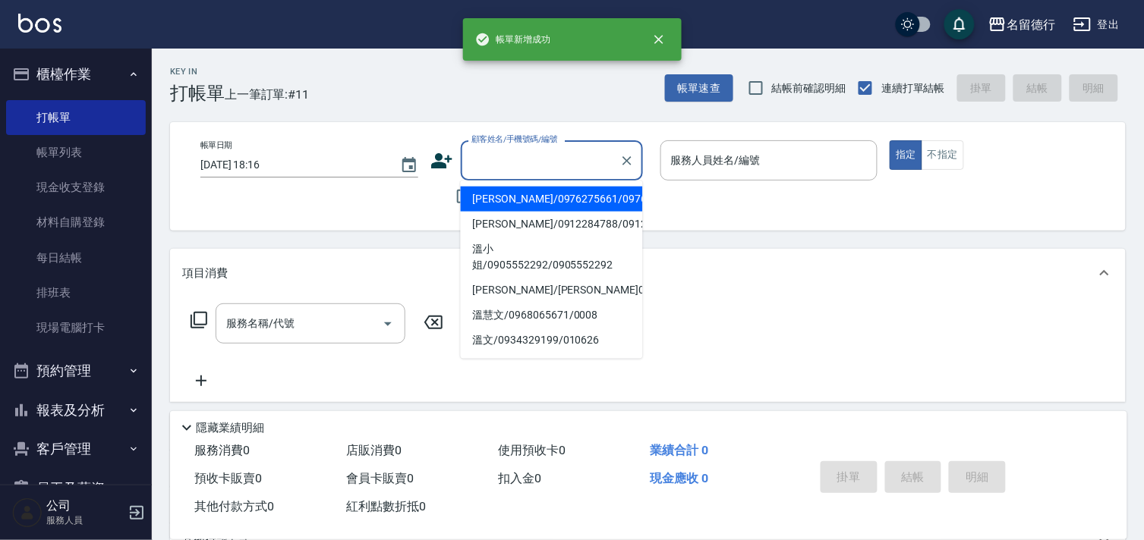
click at [509, 165] on input "顧客姓名/手機號碼/編號" at bounding box center [541, 160] width 146 height 27
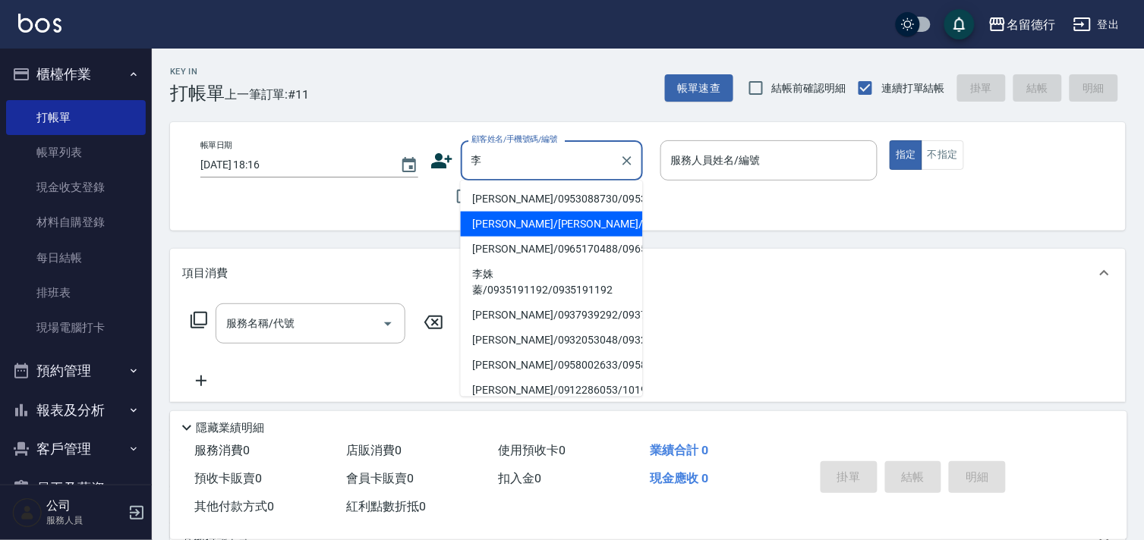
click at [513, 233] on li "[PERSON_NAME]/[PERSON_NAME]/0922424585" at bounding box center [552, 224] width 182 height 25
type input "[PERSON_NAME]/[PERSON_NAME]/0922424585"
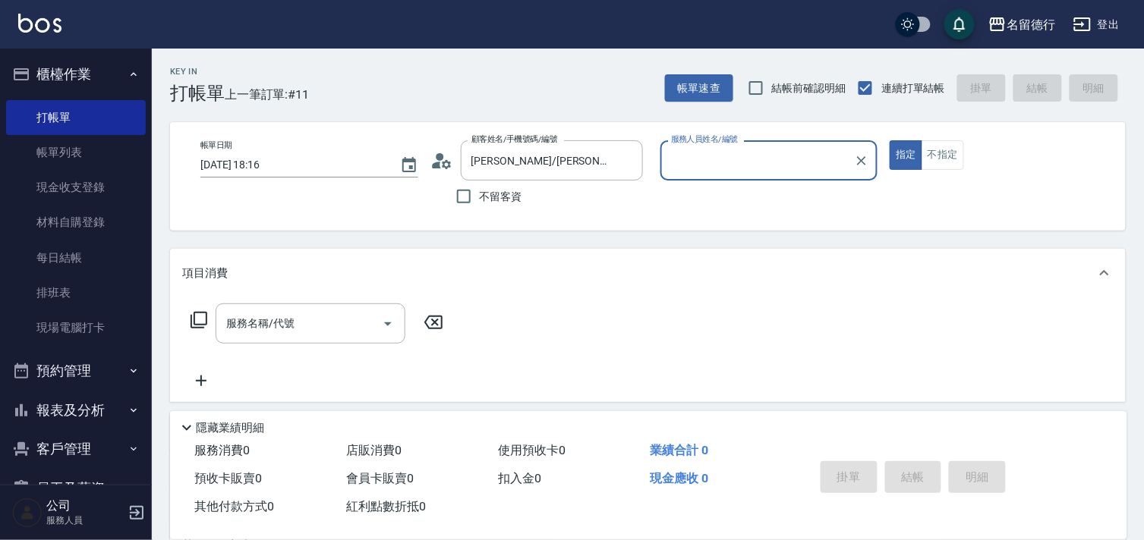
type input "品言-07"
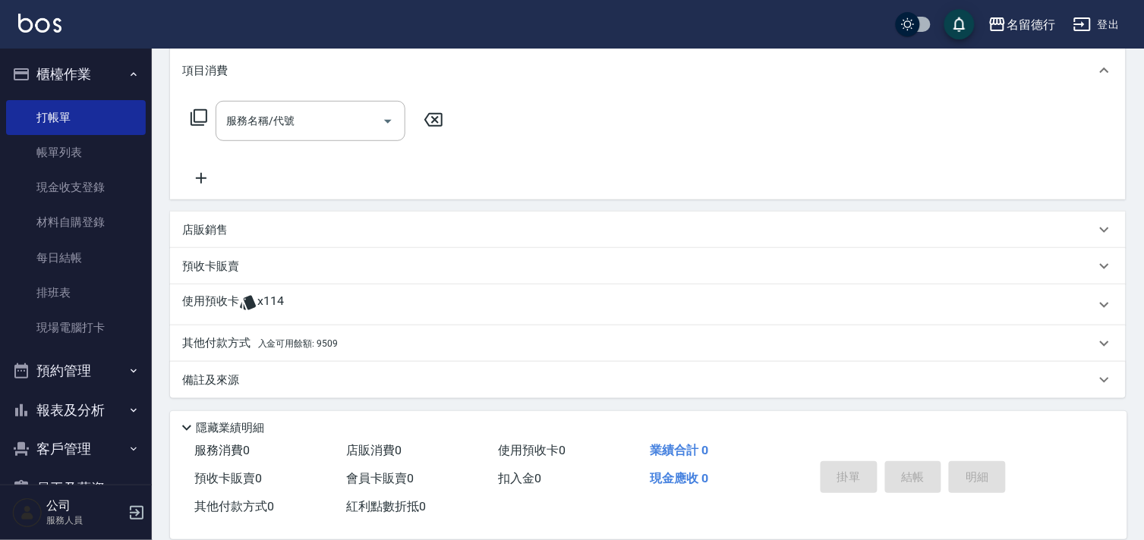
scroll to position [203, 0]
click at [267, 298] on span "x114" at bounding box center [270, 304] width 27 height 23
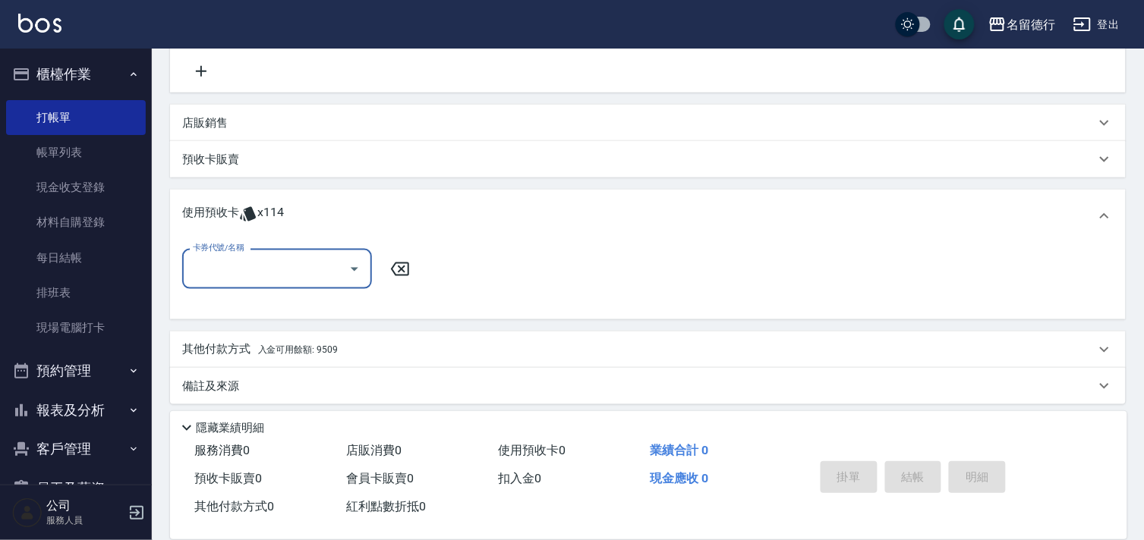
scroll to position [317, 0]
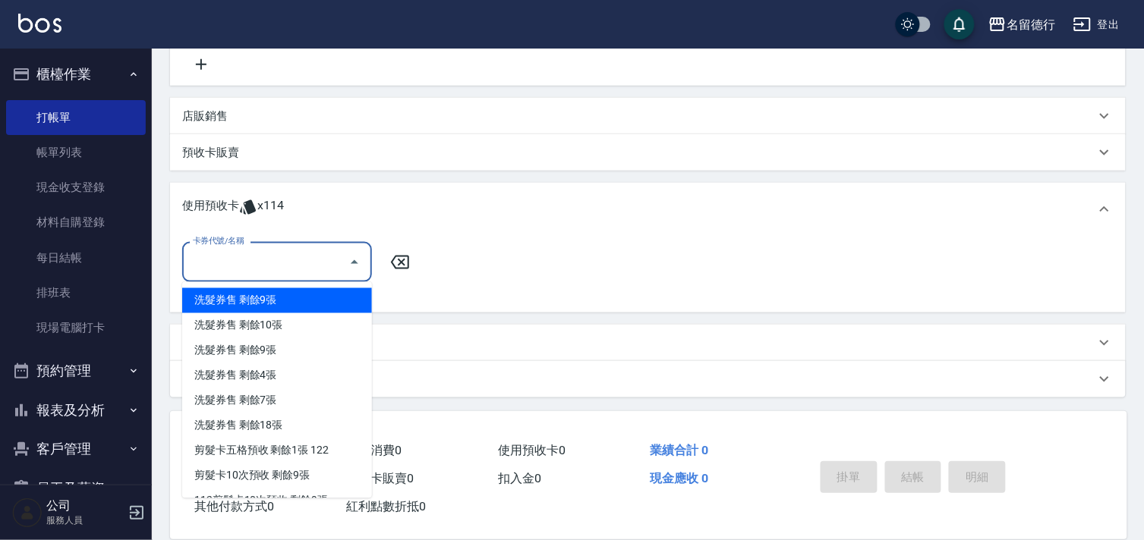
click at [284, 264] on input "卡券代號/名稱" at bounding box center [265, 262] width 153 height 27
click at [324, 288] on div "洗髮券售 剩餘9張" at bounding box center [277, 300] width 190 height 25
type input "洗髮券售"
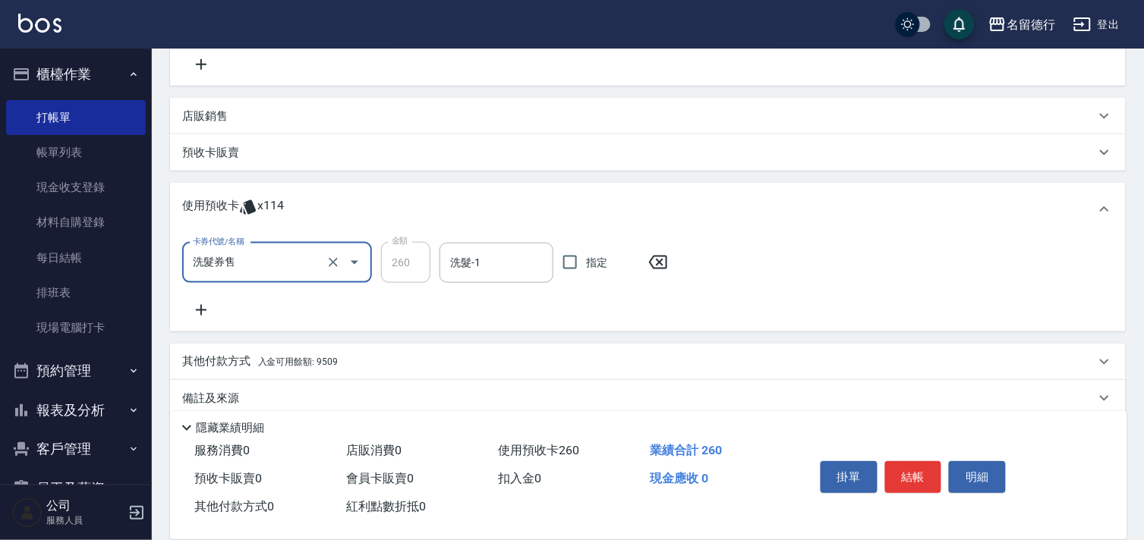
click at [282, 258] on input "洗髮券售" at bounding box center [256, 263] width 134 height 27
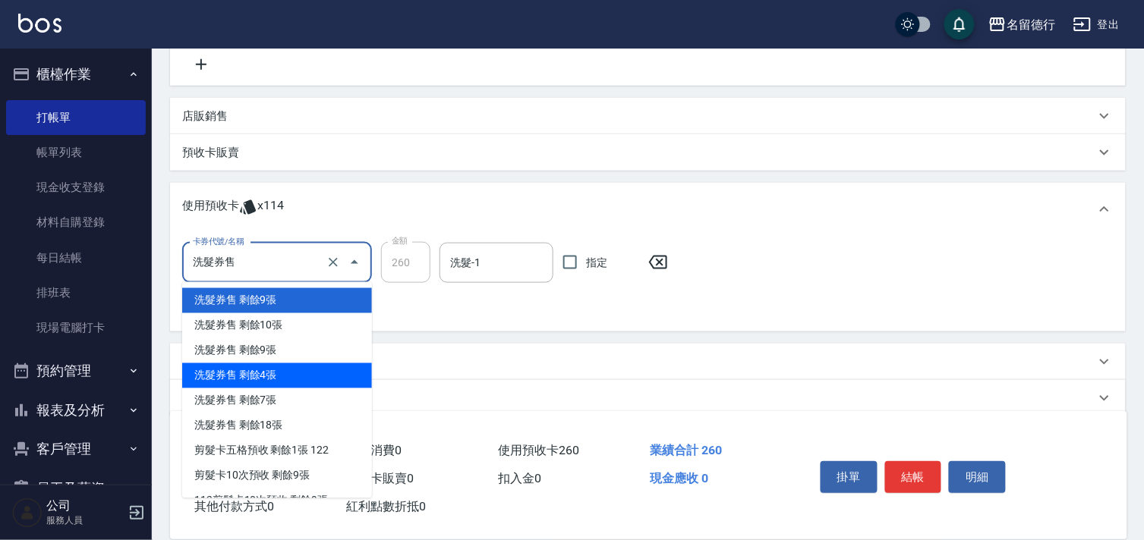
click at [279, 383] on div "洗髮券售 剩餘4張" at bounding box center [277, 376] width 190 height 25
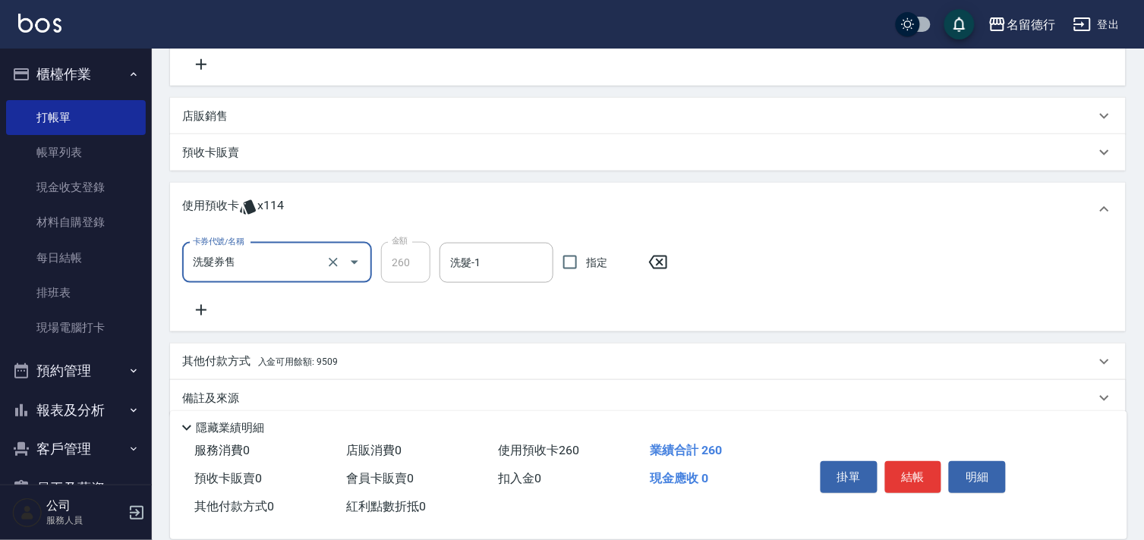
click at [278, 264] on input "洗髮券售" at bounding box center [256, 263] width 134 height 27
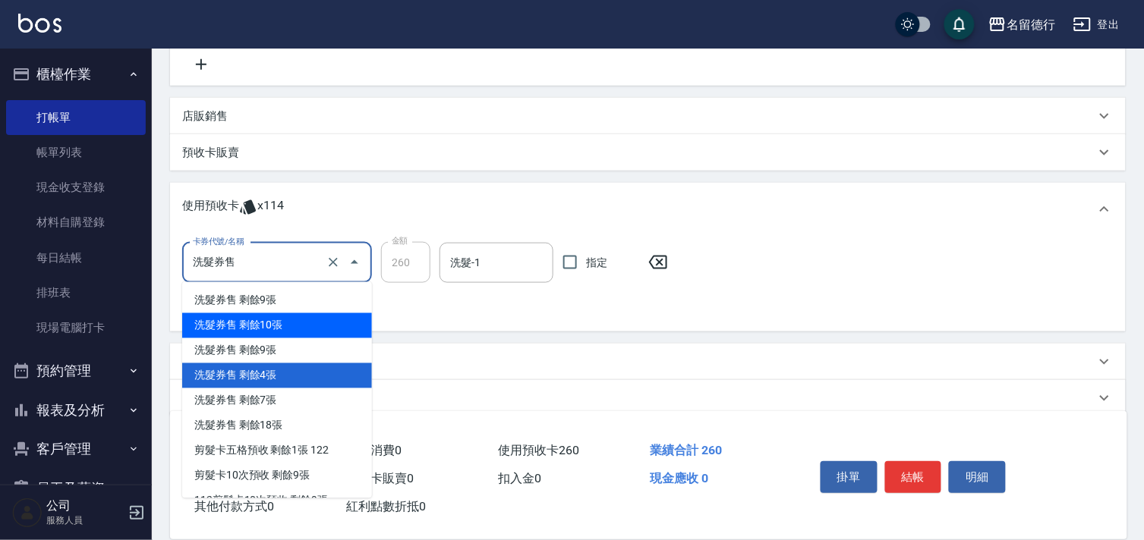
click at [290, 329] on div "洗髮券售 剩餘10張" at bounding box center [277, 325] width 190 height 25
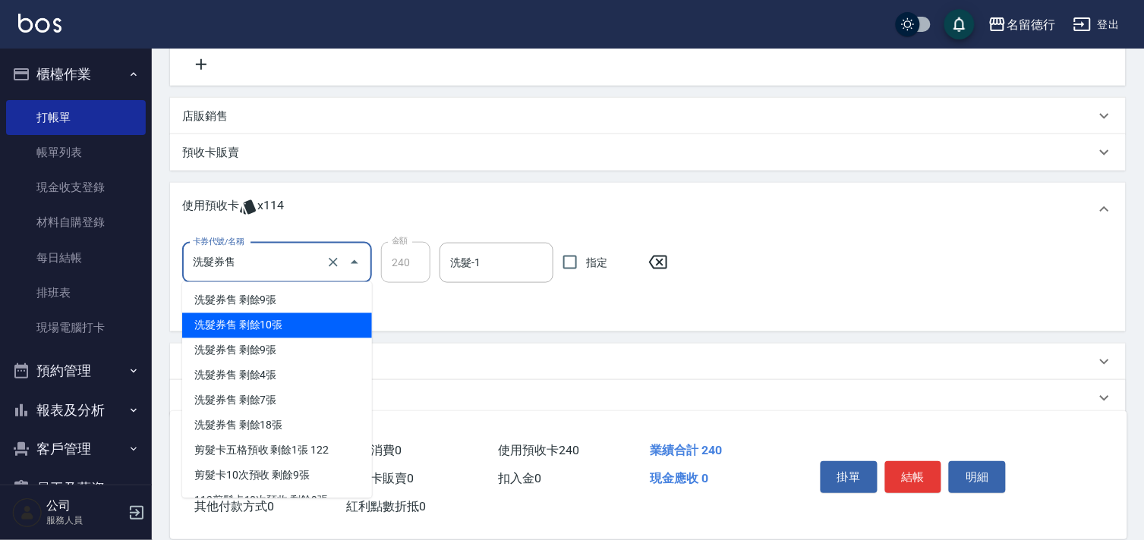
click at [273, 255] on input "洗髮券售" at bounding box center [256, 263] width 134 height 27
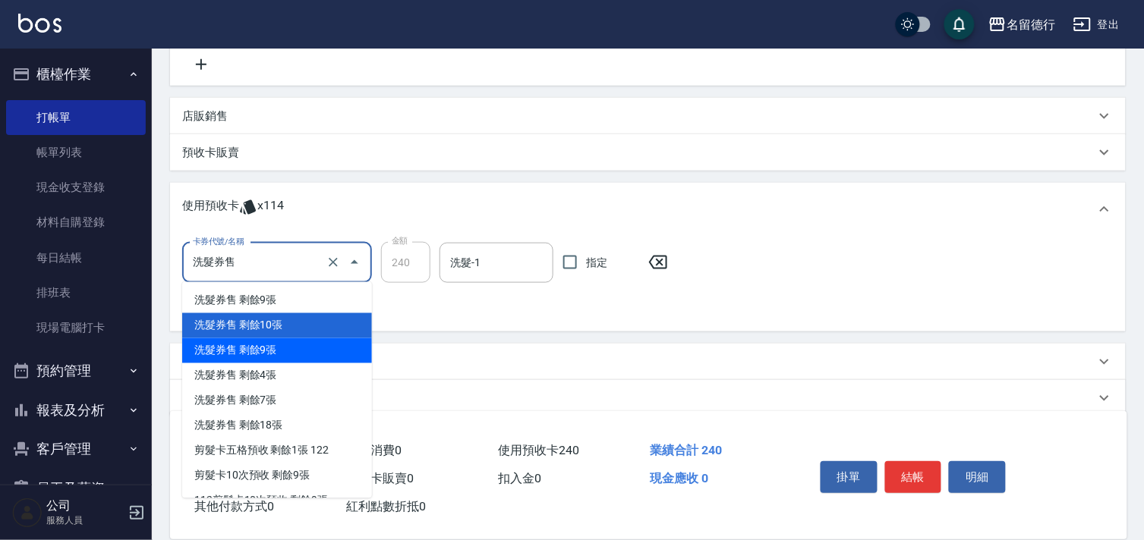
click at [279, 357] on div "洗髮券售 剩餘9張" at bounding box center [277, 351] width 190 height 25
type input "260"
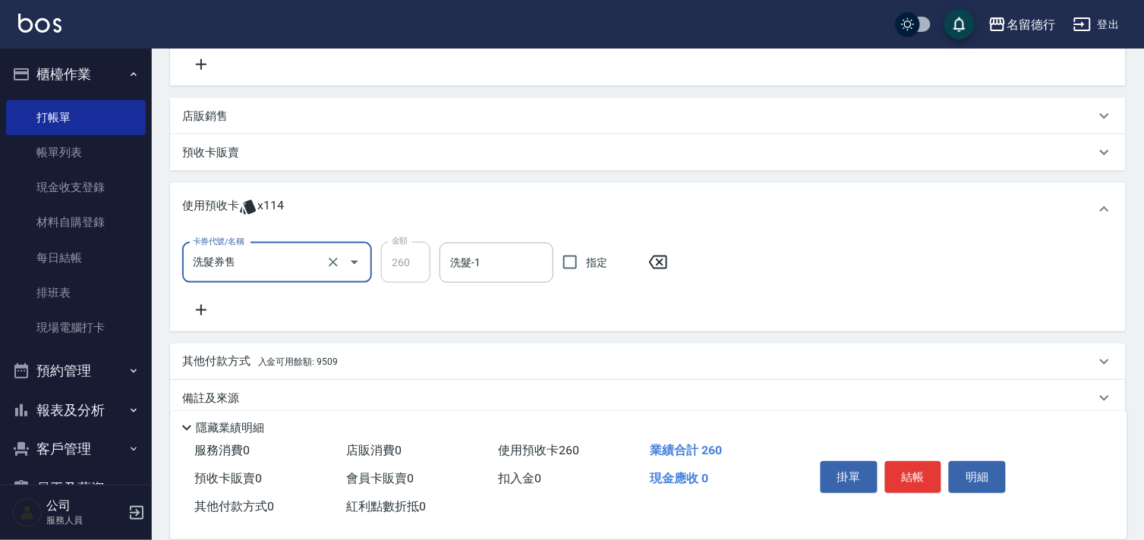
click at [281, 257] on input "洗髮券售" at bounding box center [256, 263] width 134 height 27
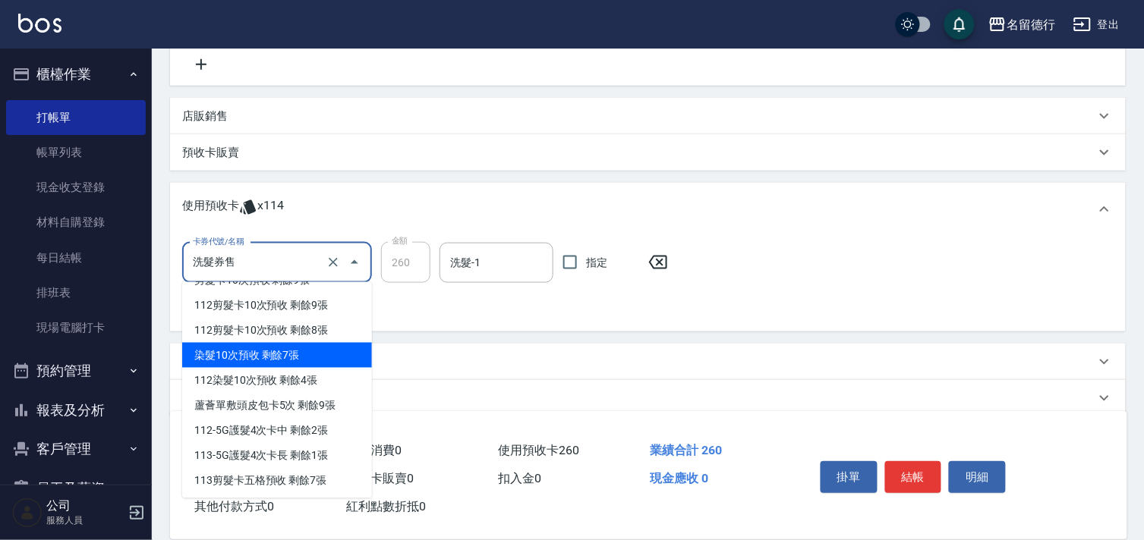
scroll to position [336, 0]
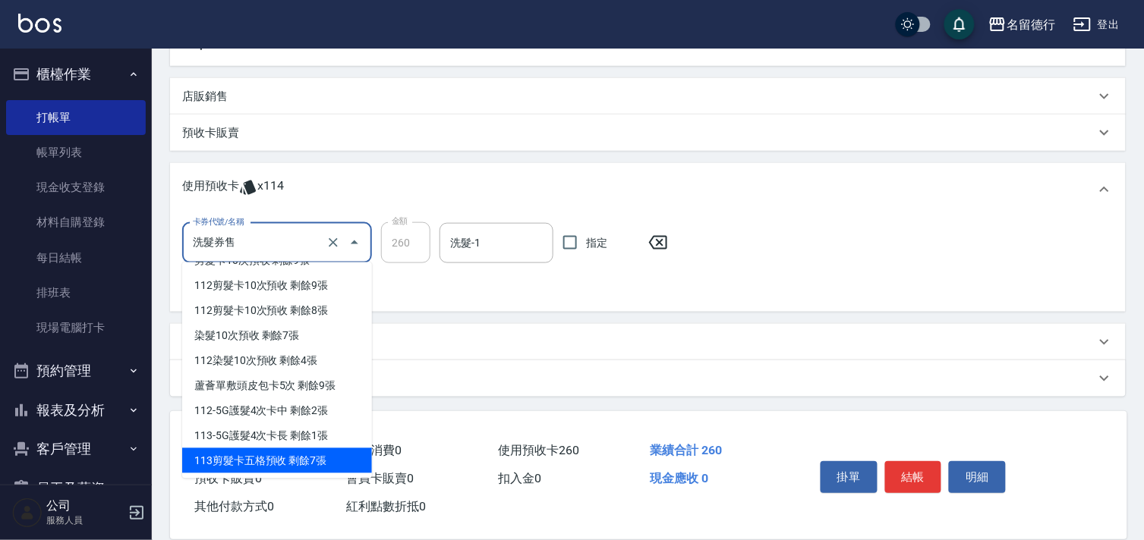
click at [301, 461] on div "113剪髮卡五格預收 剩餘7張" at bounding box center [277, 461] width 190 height 25
type input "113剪髮卡五格預收"
type input "510"
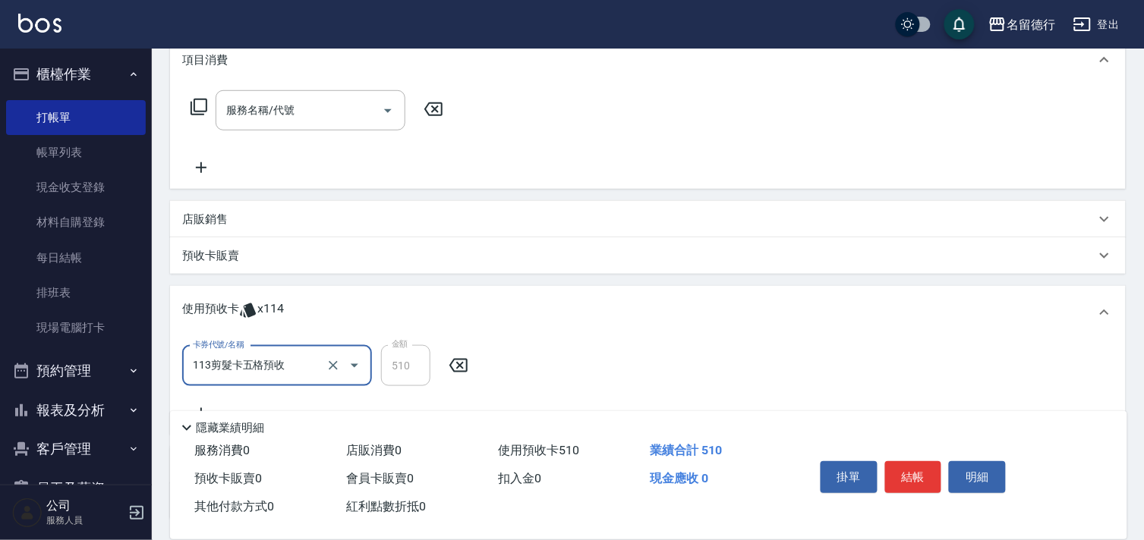
scroll to position [168, 0]
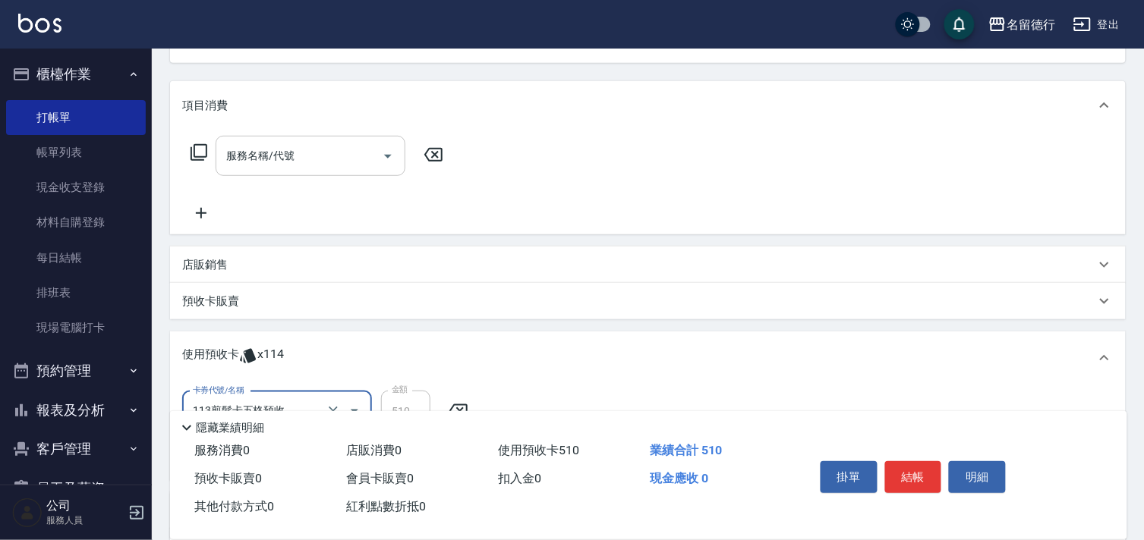
click at [323, 147] on input "服務名稱/代號" at bounding box center [298, 156] width 153 height 27
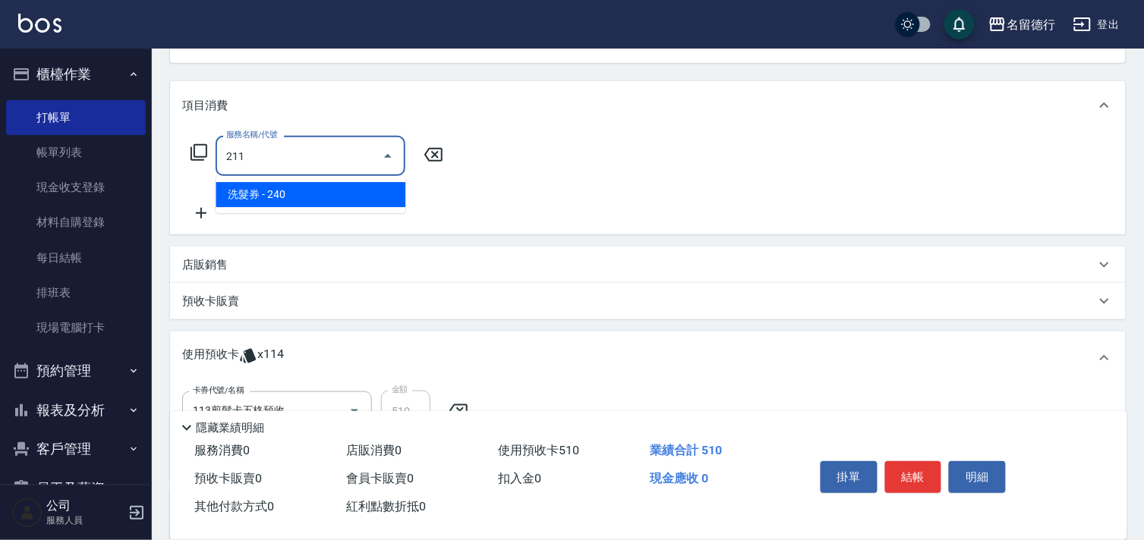
click at [332, 188] on span "洗髮券 - 240" at bounding box center [311, 194] width 190 height 25
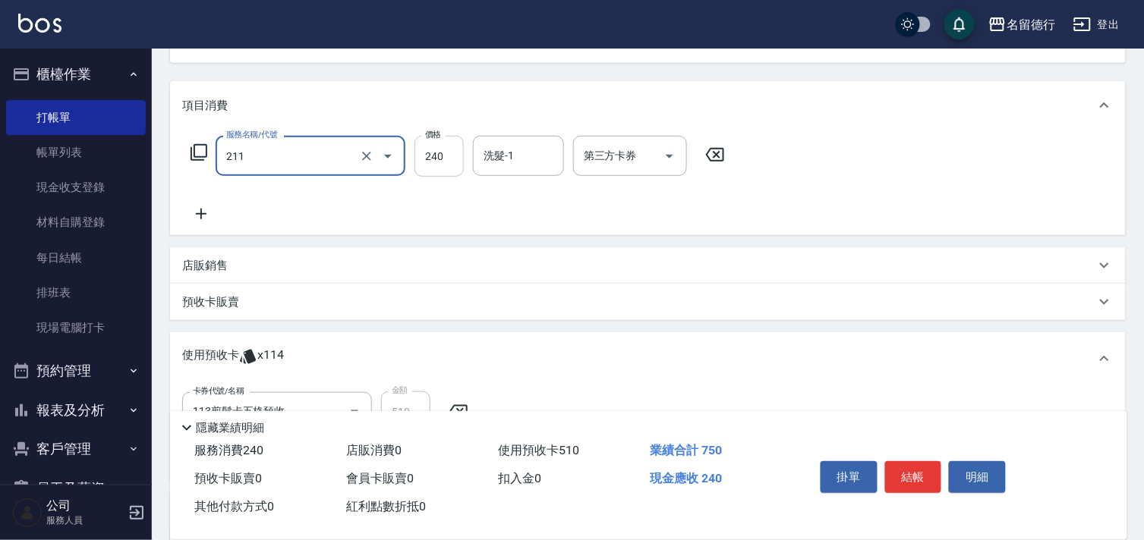
type input "洗髮券(211)"
click at [451, 162] on input "240" at bounding box center [438, 156] width 49 height 41
type input "300"
click at [494, 162] on input "洗髮-1" at bounding box center [518, 156] width 77 height 27
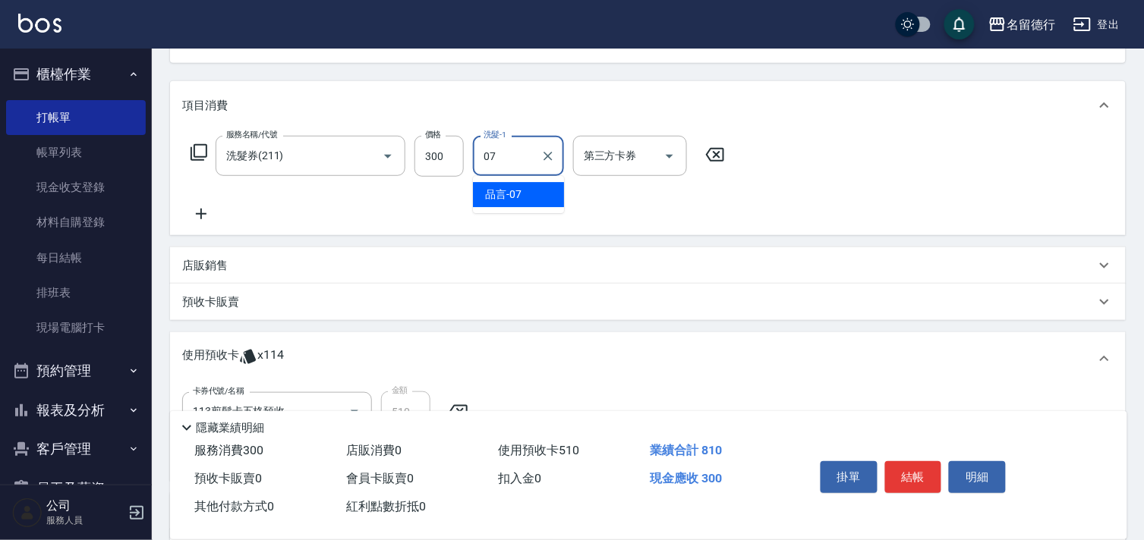
click at [512, 191] on span "品言 -07" at bounding box center [503, 195] width 36 height 16
type input "品言-07"
click at [623, 157] on input "第三方卡券" at bounding box center [618, 156] width 77 height 27
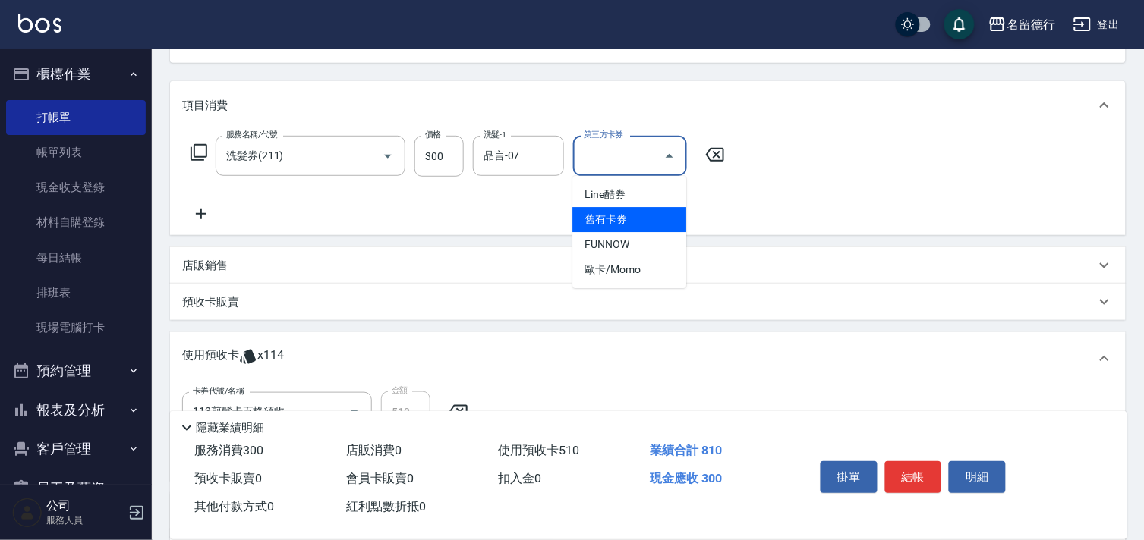
click at [647, 219] on span "舊有卡券" at bounding box center [629, 219] width 114 height 25
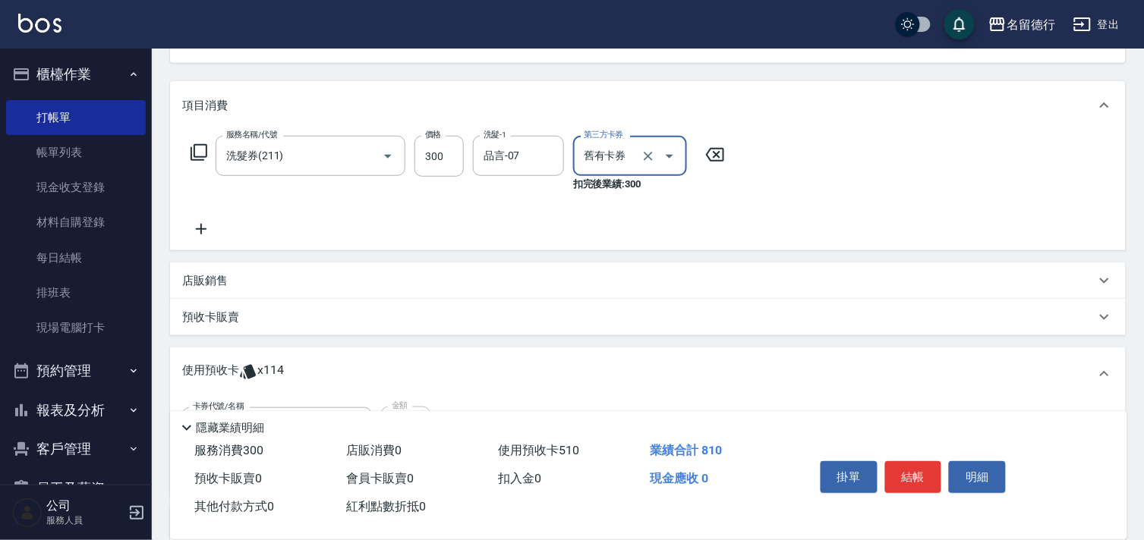
type input "舊有卡券"
click at [775, 216] on div "服務名稱/代號 洗髮券(211) 服務名稱/代號 價格 300 價格 洗髮-1 品言-07 洗髮-1 第三方卡券 舊有卡券 第三方卡券 扣完後業績: 300" at bounding box center [648, 190] width 956 height 121
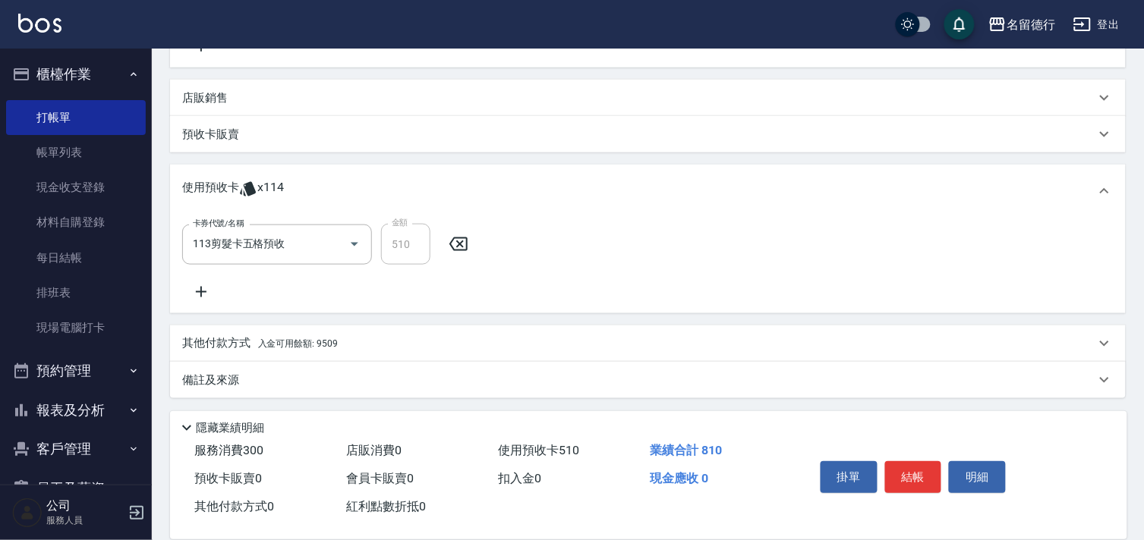
scroll to position [352, 0]
click at [909, 468] on button "結帳" at bounding box center [913, 477] width 57 height 32
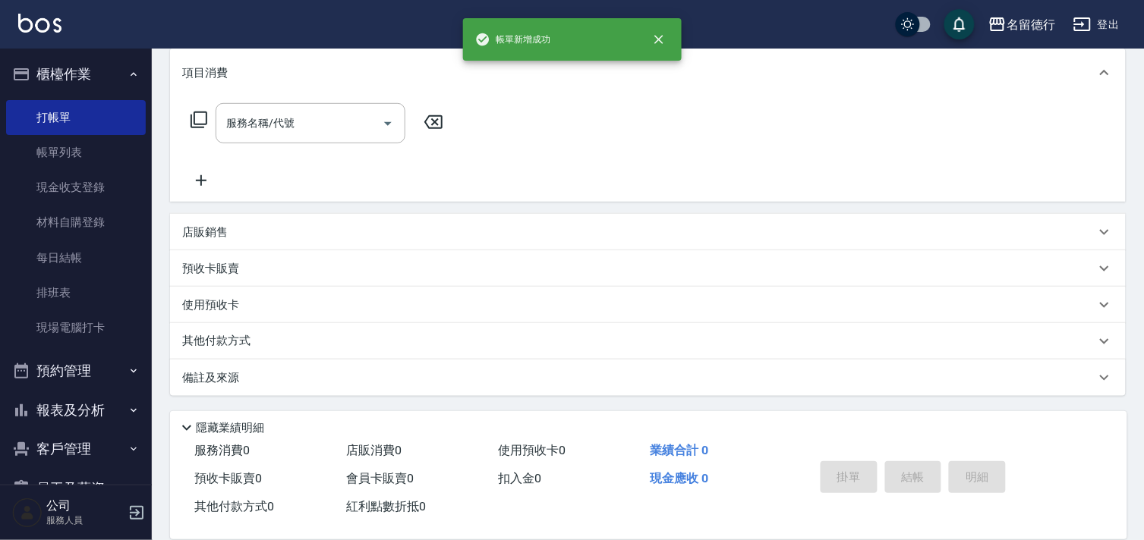
scroll to position [0, 0]
